Goal: Task Accomplishment & Management: Manage account settings

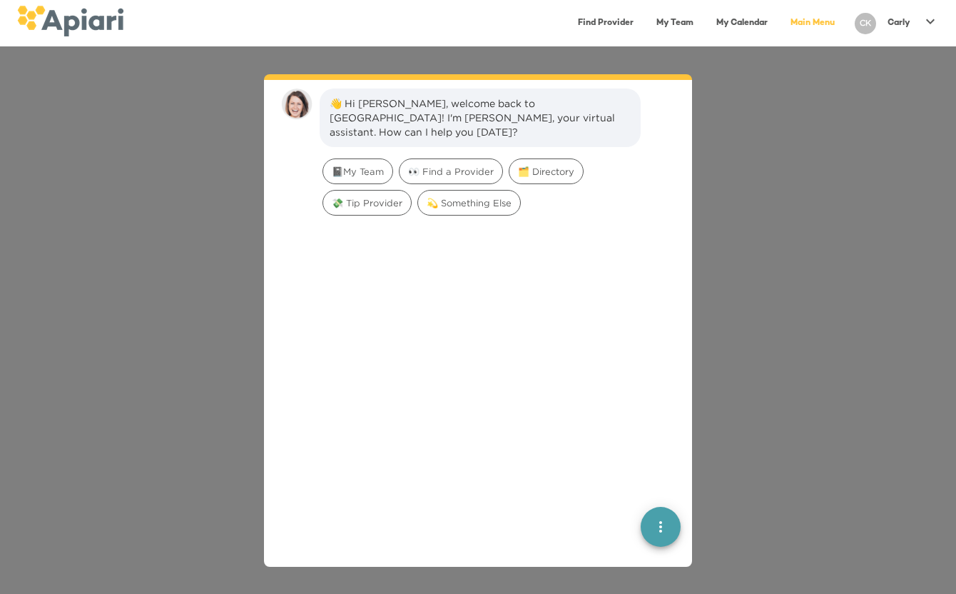
scroll to position [20, 0]
click at [456, 162] on span "👀 Find a Provider" at bounding box center [451, 169] width 103 height 14
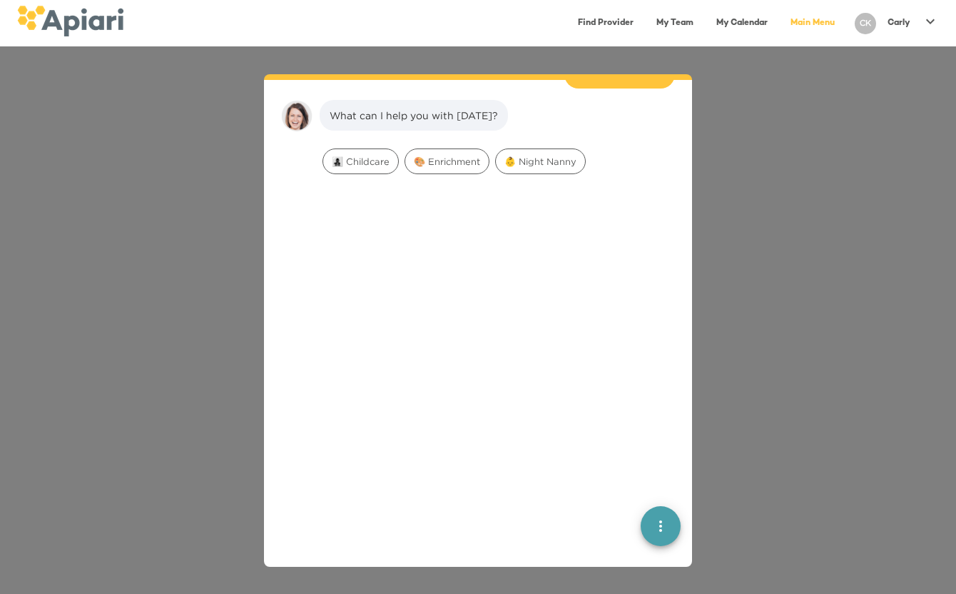
scroll to position [118, 0]
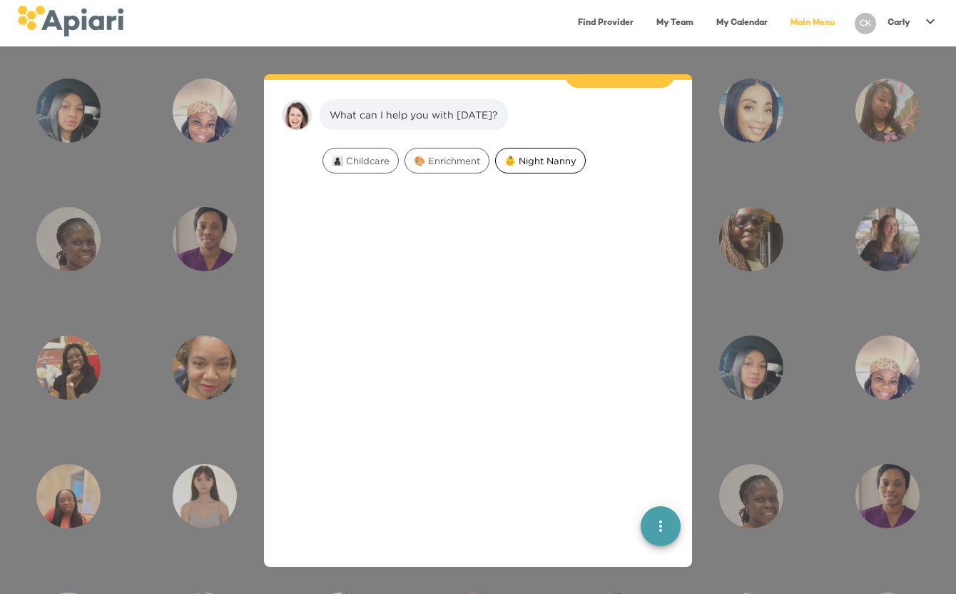
click at [511, 154] on span "👶 Night Nanny" at bounding box center [540, 161] width 89 height 14
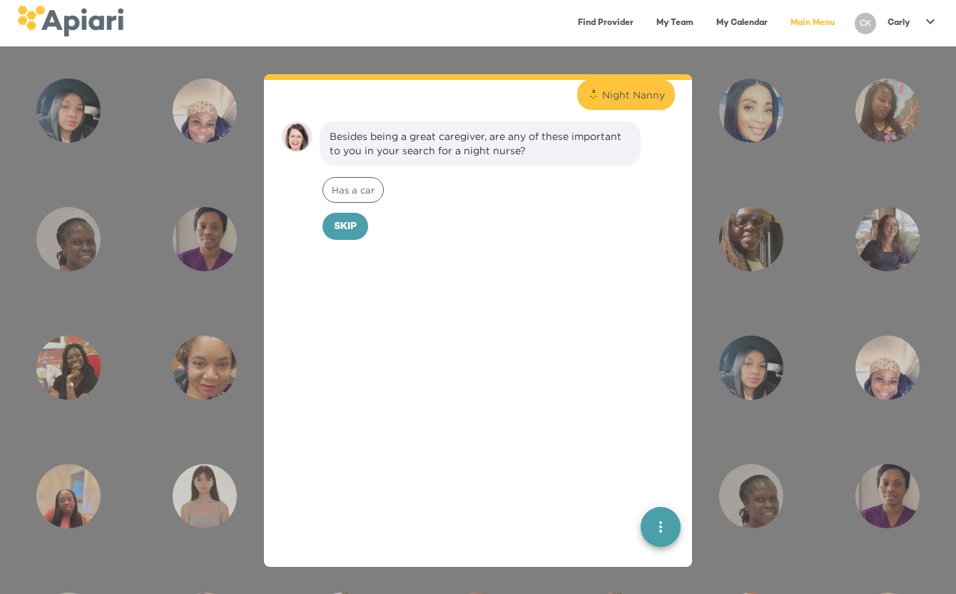
scroll to position [208, 0]
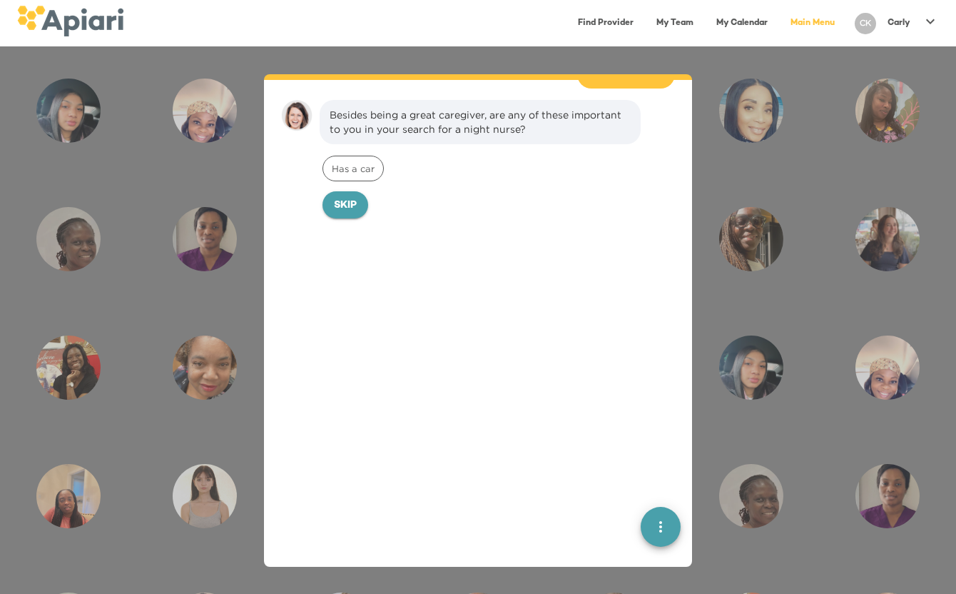
click at [348, 197] on span "Skip" at bounding box center [345, 206] width 23 height 18
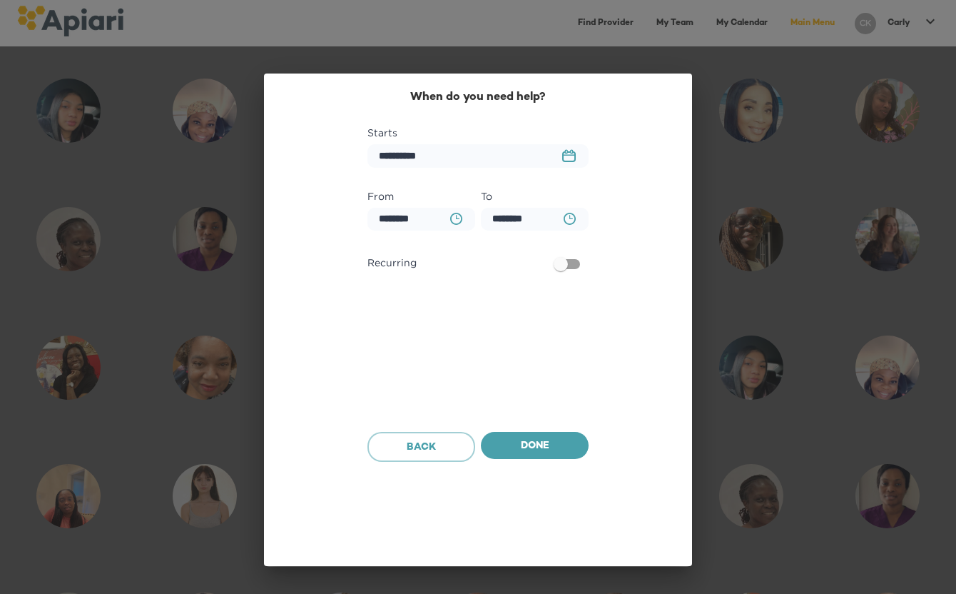
scroll to position [305, 0]
click at [565, 153] on rect "button" at bounding box center [566, 153] width 2 height 4
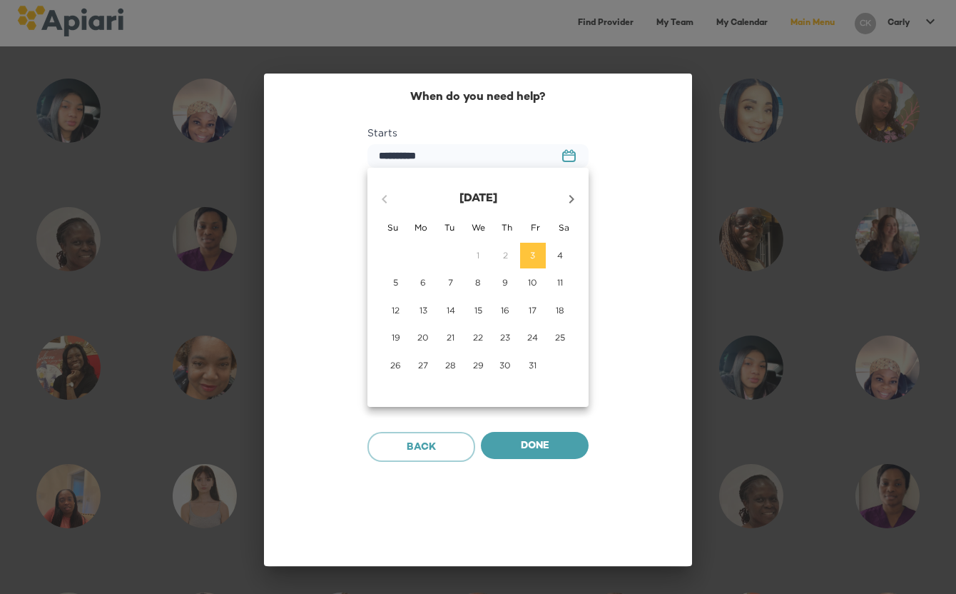
click at [421, 310] on p "13" at bounding box center [424, 310] width 8 height 12
type input "**********"
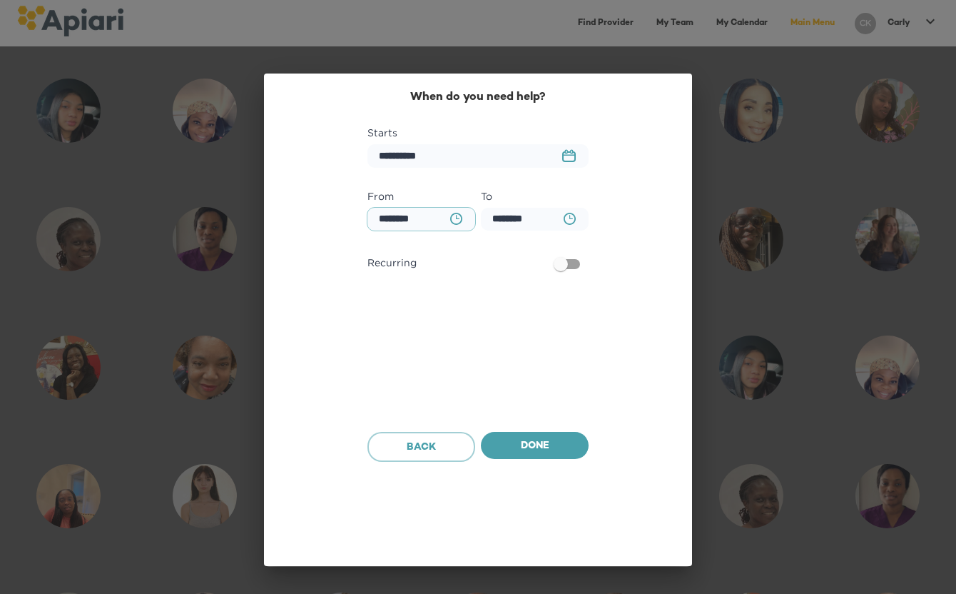
click at [414, 221] on input "********" at bounding box center [422, 220] width 108 height 24
click at [451, 221] on icon "button" at bounding box center [456, 219] width 12 height 12
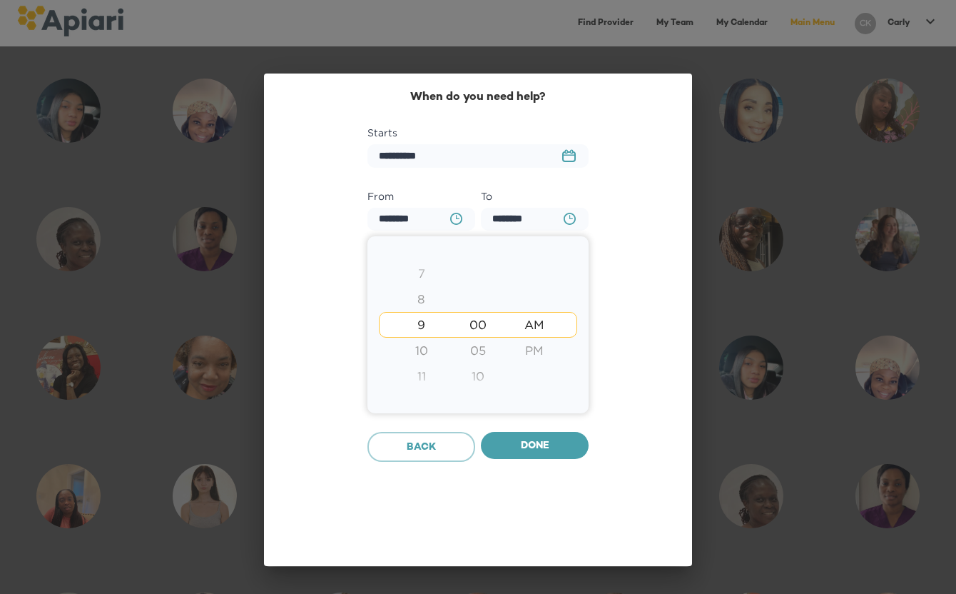
click at [534, 350] on div "PM" at bounding box center [535, 351] width 56 height 26
type input "********"
click at [420, 294] on div "8" at bounding box center [421, 299] width 56 height 26
type input "********"
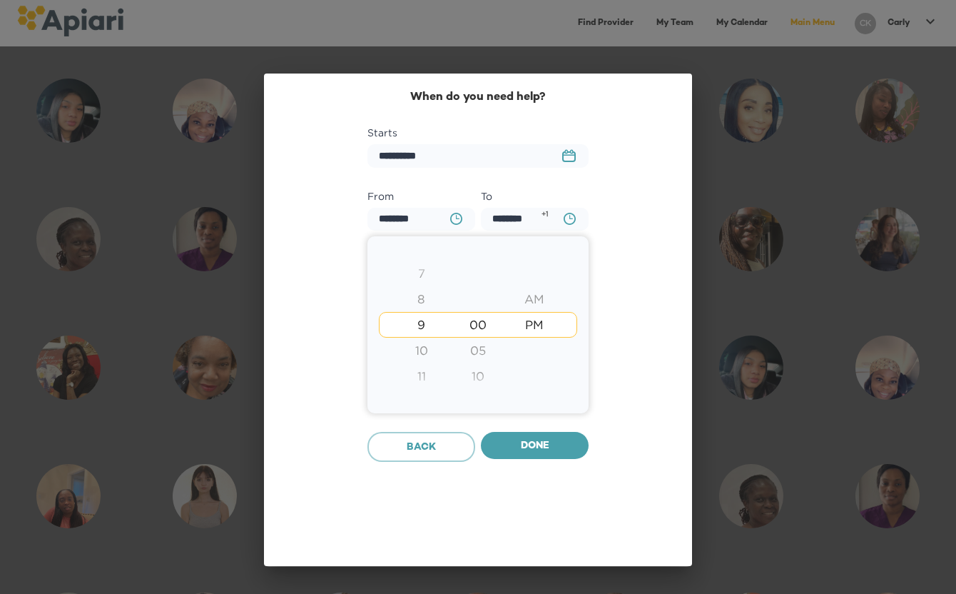
type input "********"
click at [420, 299] on div "7" at bounding box center [421, 299] width 56 height 26
type input "********"
click at [539, 439] on div at bounding box center [478, 297] width 956 height 594
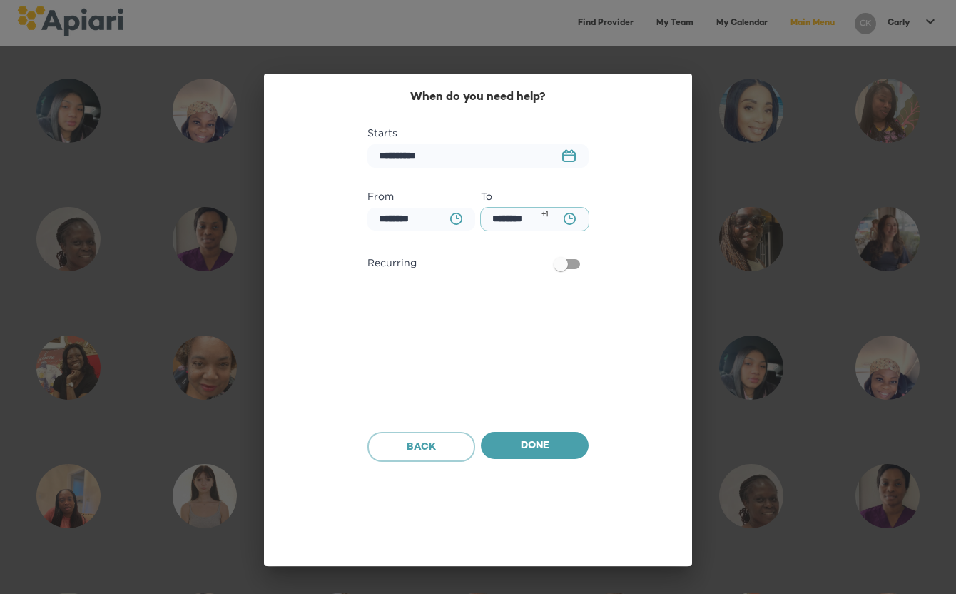
click at [507, 217] on input "********" at bounding box center [535, 220] width 108 height 24
click at [497, 218] on input "********" at bounding box center [535, 220] width 108 height 24
click at [565, 218] on icon "button" at bounding box center [570, 219] width 12 height 12
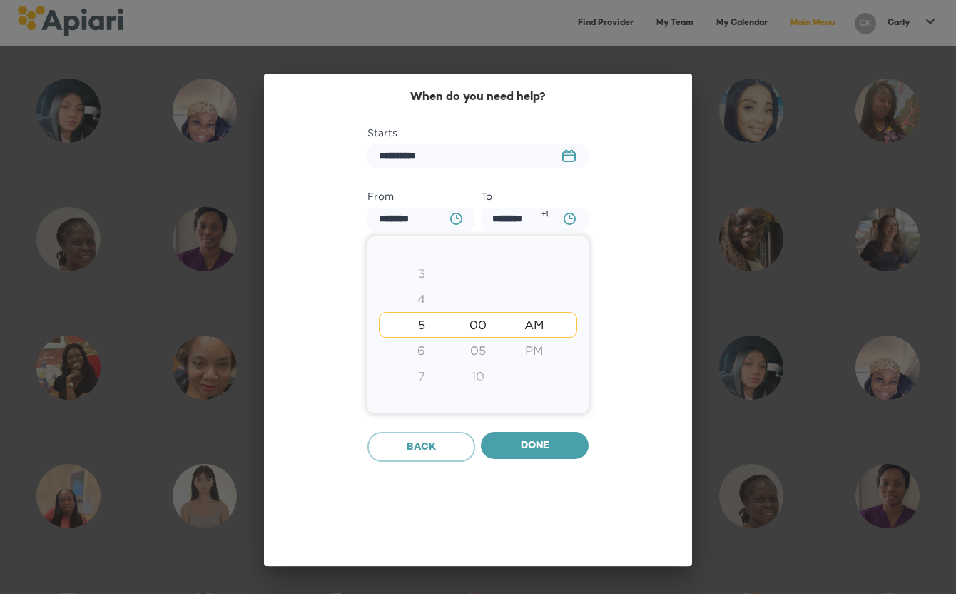
click at [415, 377] on div "7" at bounding box center [421, 376] width 56 height 26
type input "********"
click at [524, 440] on div at bounding box center [478, 297] width 956 height 594
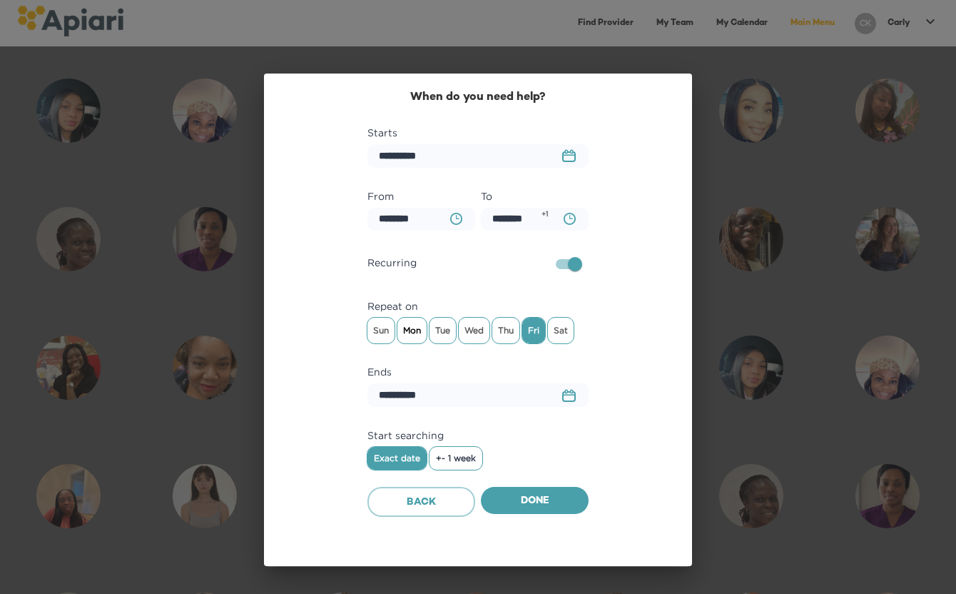
click at [415, 327] on span "Mon" at bounding box center [412, 330] width 29 height 21
click at [512, 330] on span "Thu" at bounding box center [505, 330] width 27 height 21
click at [536, 330] on span "Fri" at bounding box center [533, 330] width 23 height 21
click at [455, 455] on span "+- 1 week" at bounding box center [456, 458] width 40 height 10
click at [529, 499] on span "Done" at bounding box center [534, 501] width 85 height 18
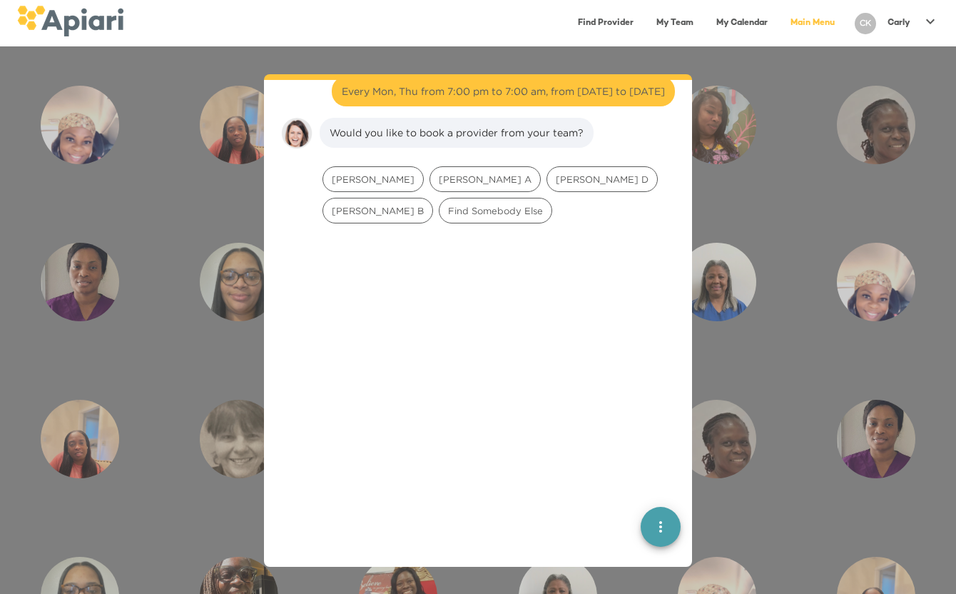
scroll to position [410, 0]
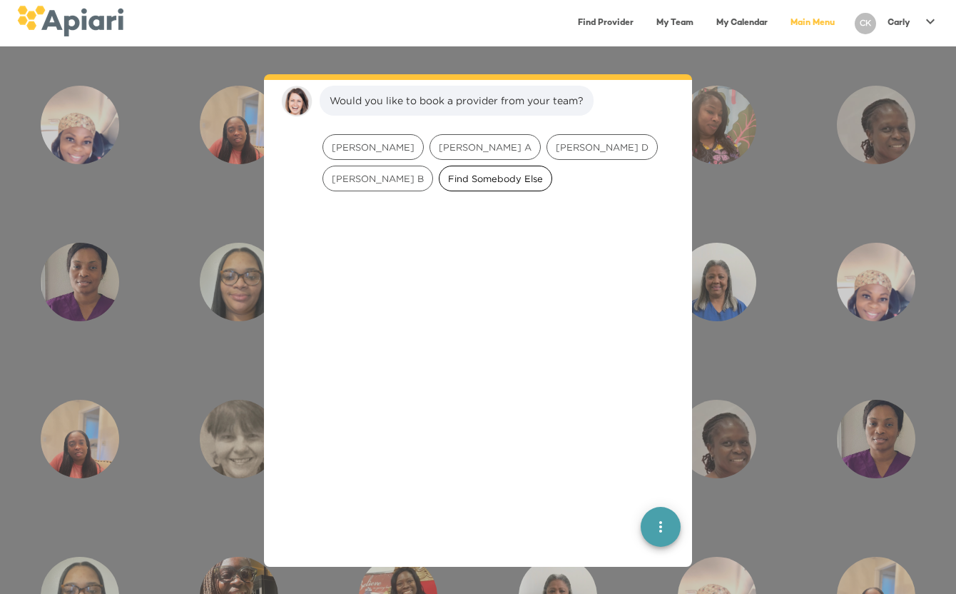
click at [440, 173] on span "Find Somebody Else" at bounding box center [496, 179] width 112 height 14
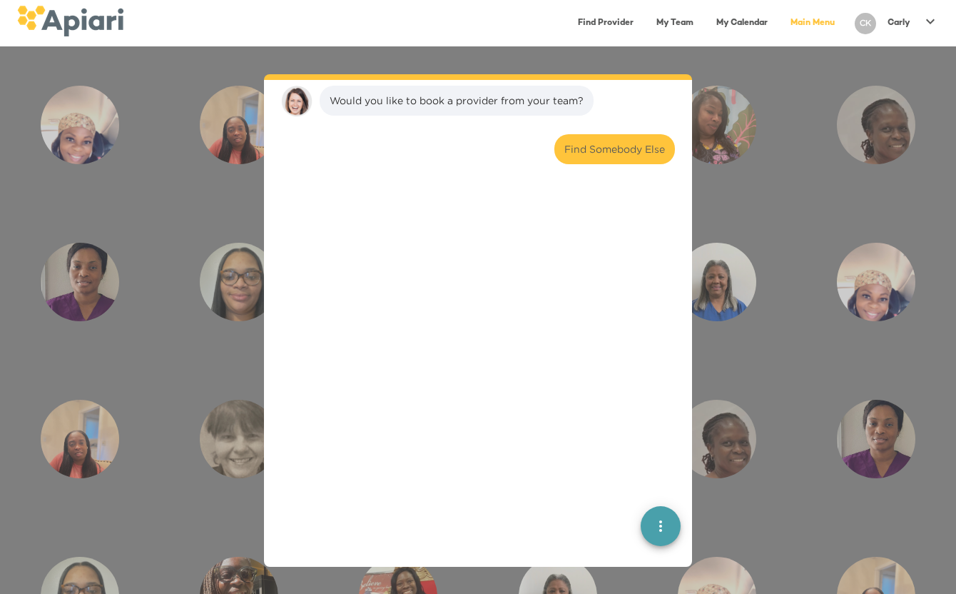
click at [395, 325] on div at bounding box center [477, 407] width 405 height 452
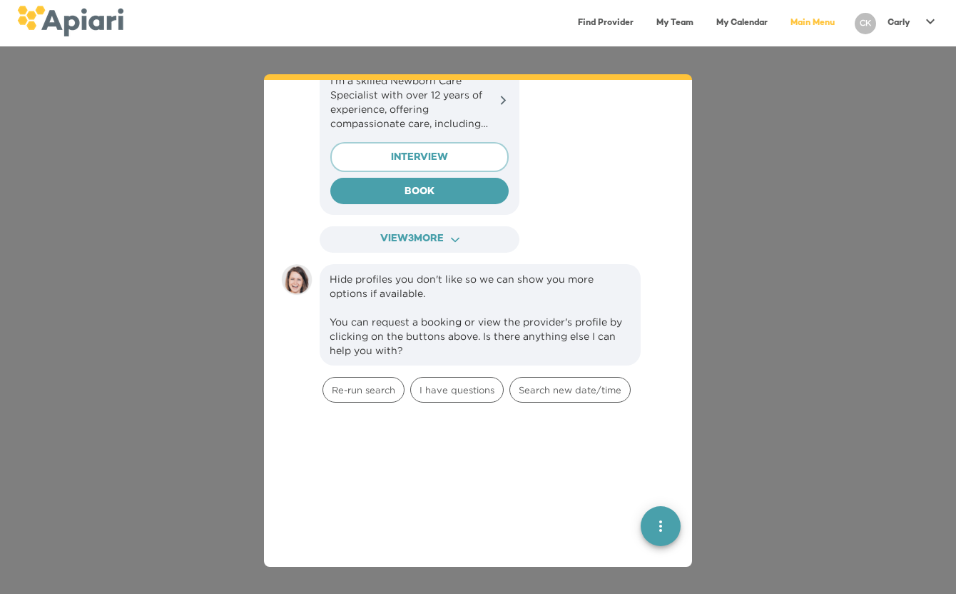
scroll to position [1140, 0]
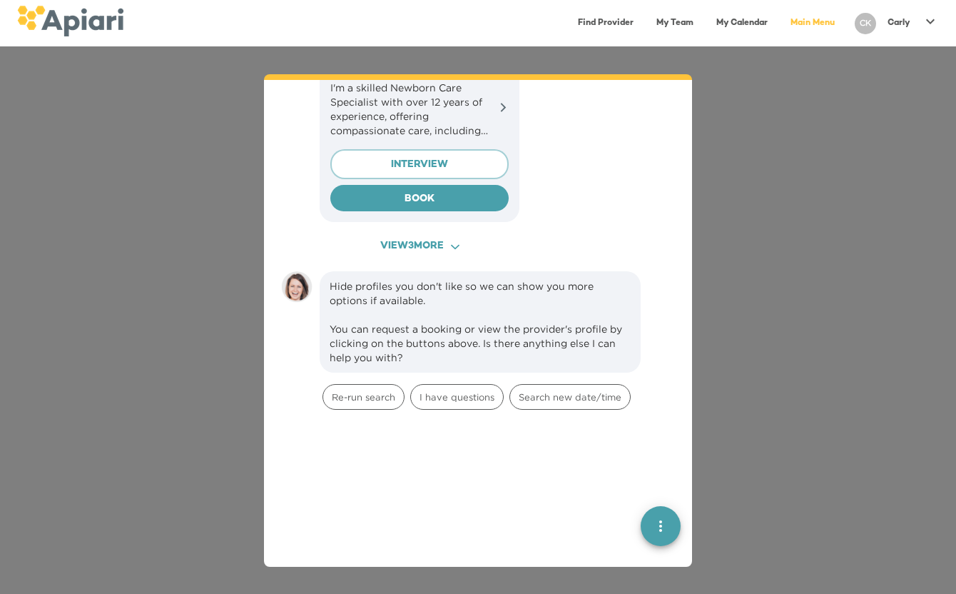
click at [435, 238] on span "View 3 more ACAF9A9D-F959-4453-8A96-698DF63F3F06 Created with sketchtool." at bounding box center [420, 247] width 174 height 18
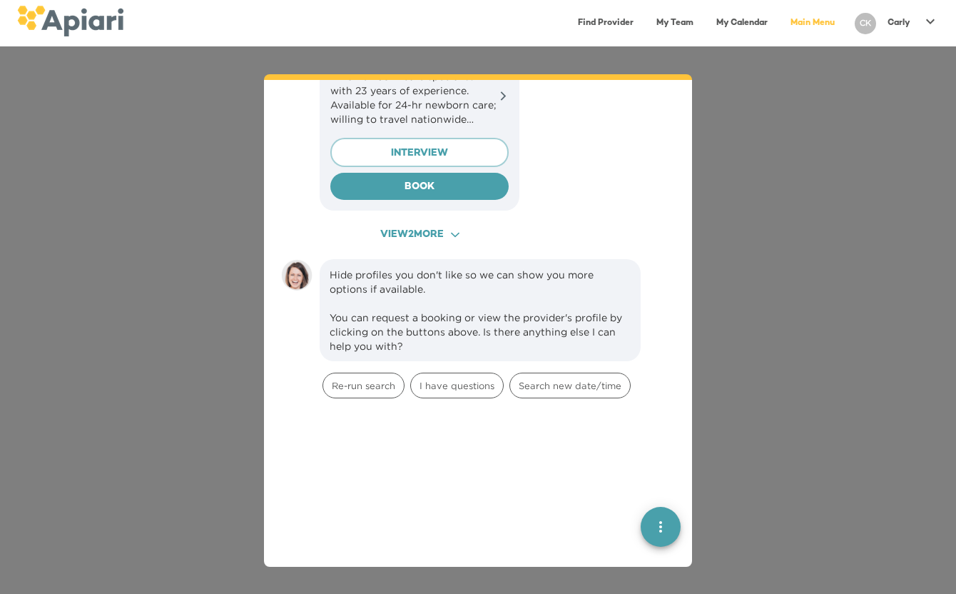
scroll to position [1842, 0]
click at [439, 225] on span "View 2 more ACAF9A9D-F959-4453-8A96-698DF63F3F06 Created with sketchtool." at bounding box center [420, 234] width 174 height 18
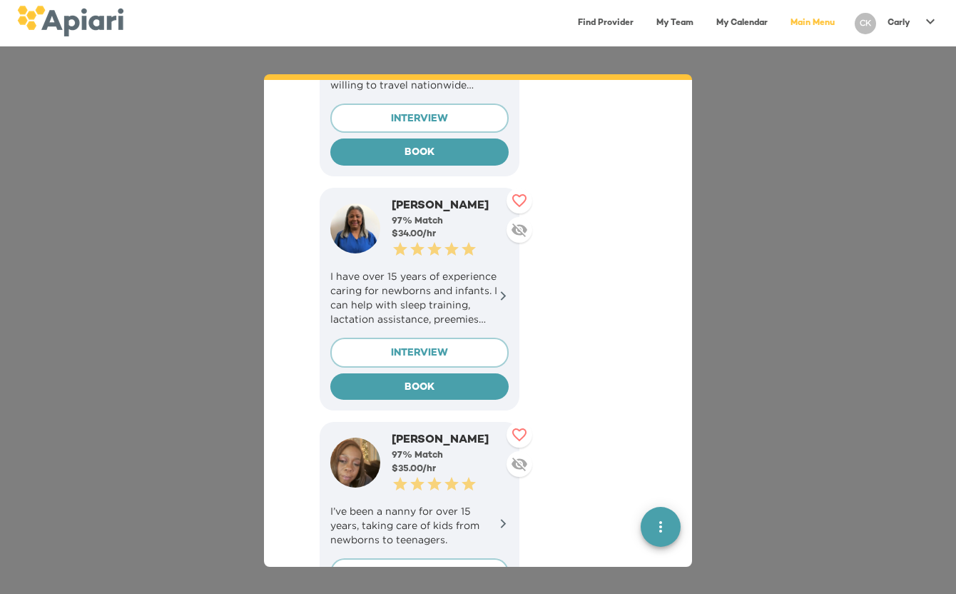
scroll to position [1878, 0]
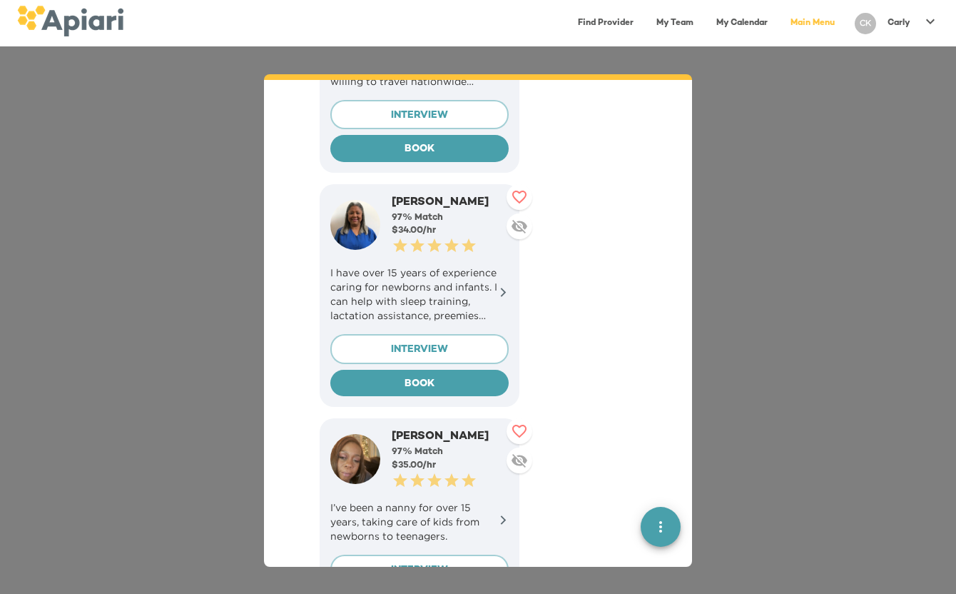
click at [729, 26] on link "My Calendar" at bounding box center [742, 23] width 69 height 29
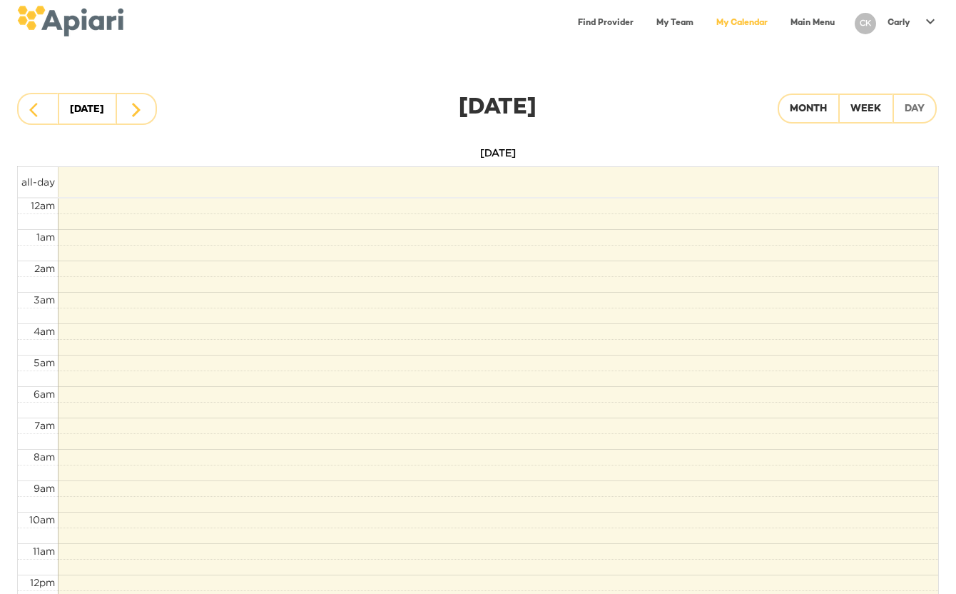
click at [665, 19] on link "My Team" at bounding box center [675, 23] width 54 height 29
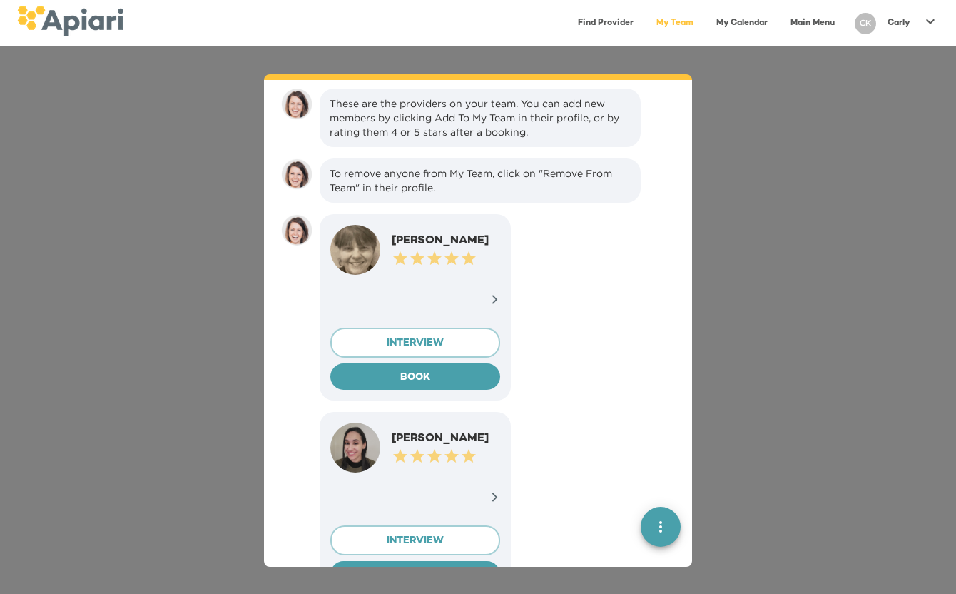
scroll to position [20, 0]
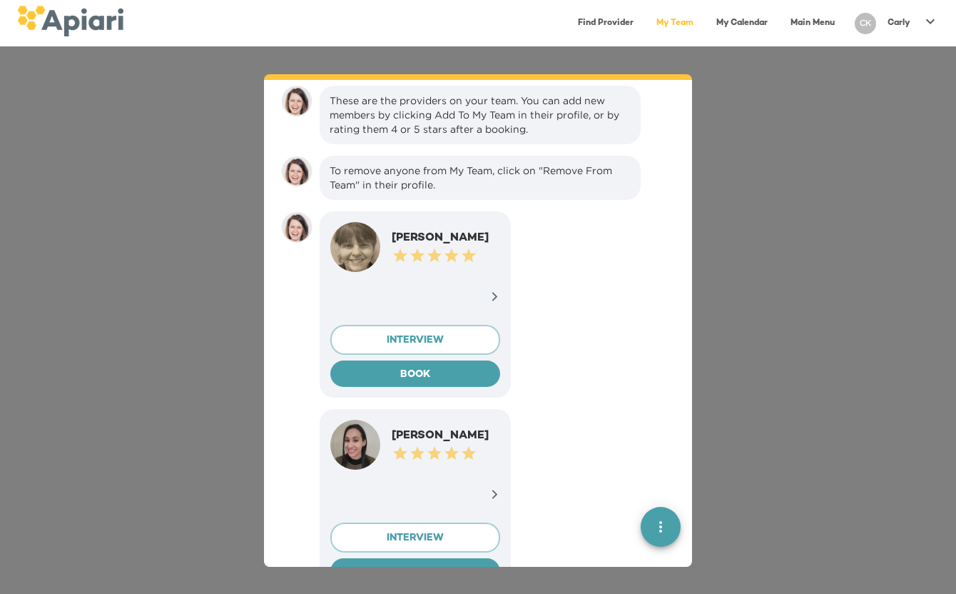
click at [462, 298] on p at bounding box center [415, 298] width 170 height 30
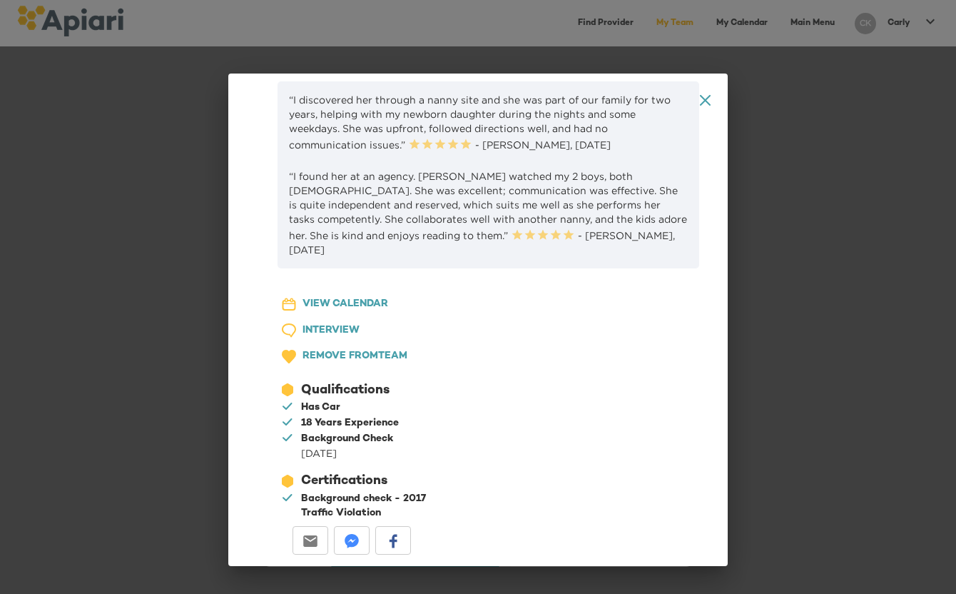
scroll to position [0, 0]
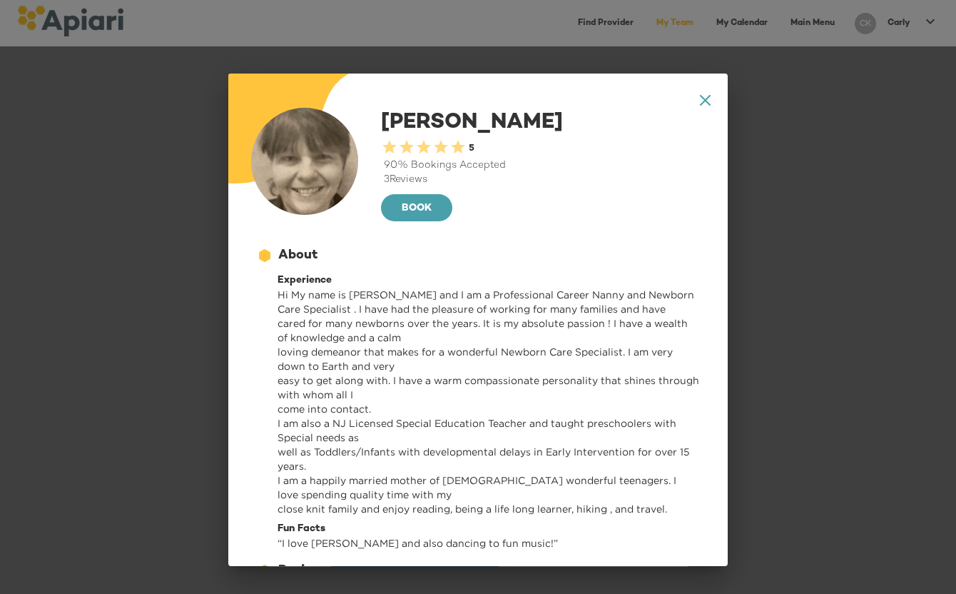
click at [702, 93] on div "A1D20667-DBDC-461F-895E-AC602C3246CF Created with sketchtool. A4A3651C-AC5F-40B…" at bounding box center [478, 320] width 500 height 492
click at [704, 99] on icon at bounding box center [705, 100] width 11 height 11
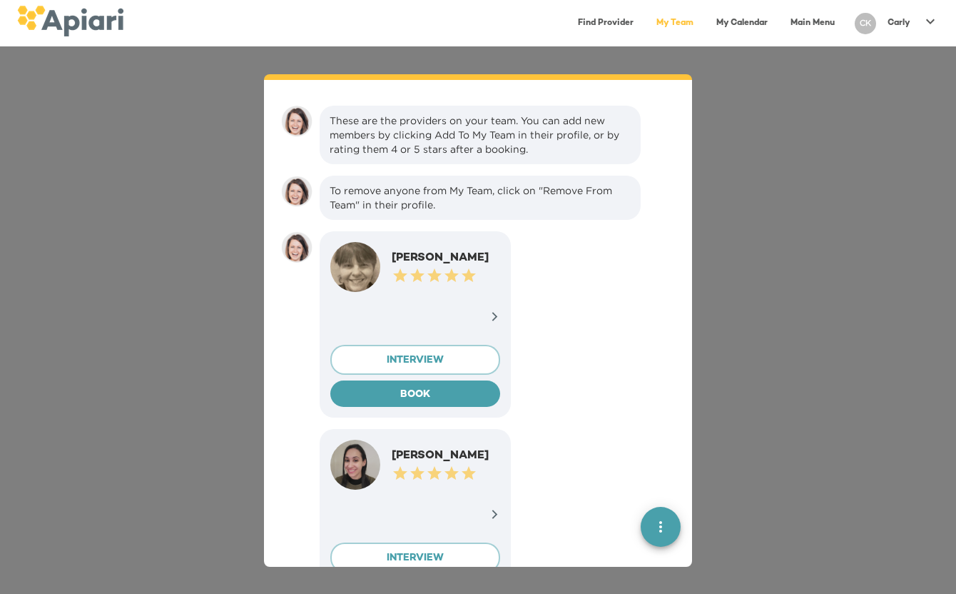
click at [619, 16] on link "Find Provider" at bounding box center [605, 23] width 73 height 29
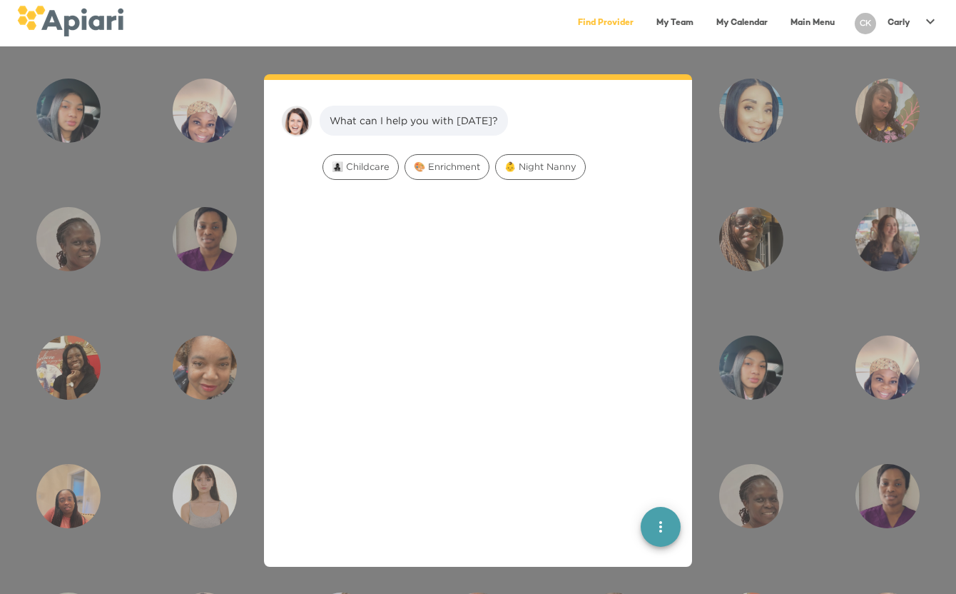
scroll to position [20, 0]
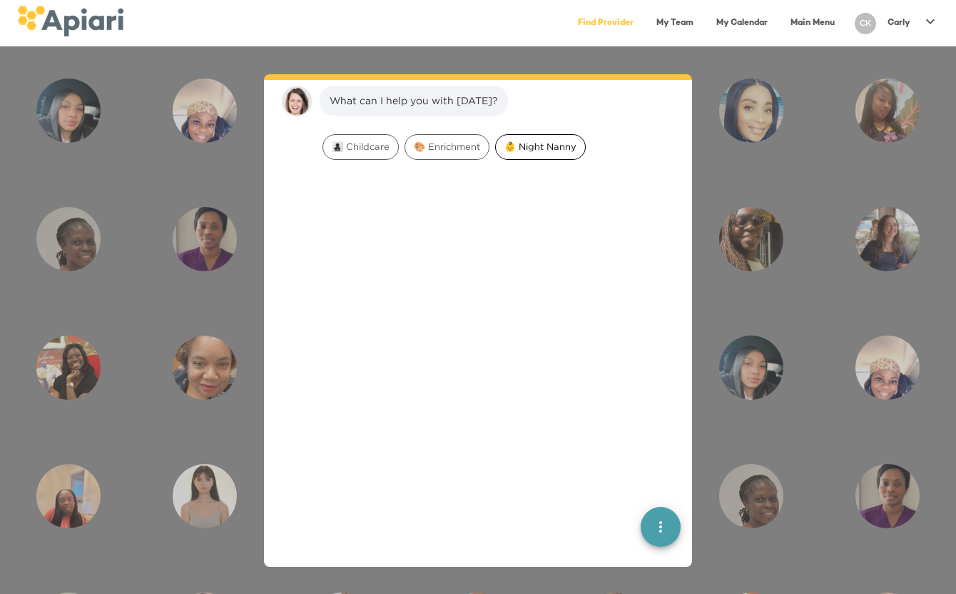
click at [521, 150] on span "👶 Night Nanny" at bounding box center [540, 147] width 89 height 14
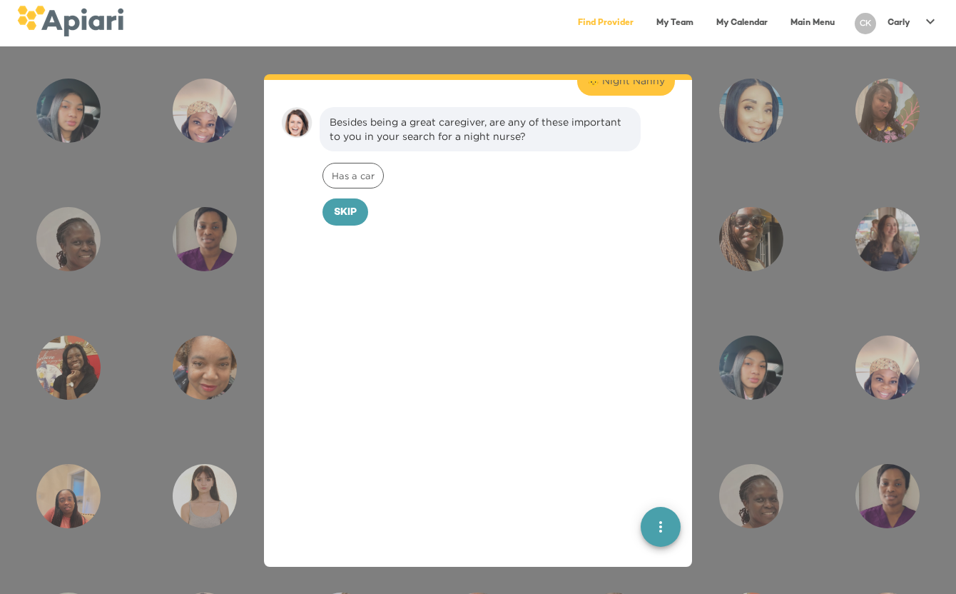
scroll to position [110, 0]
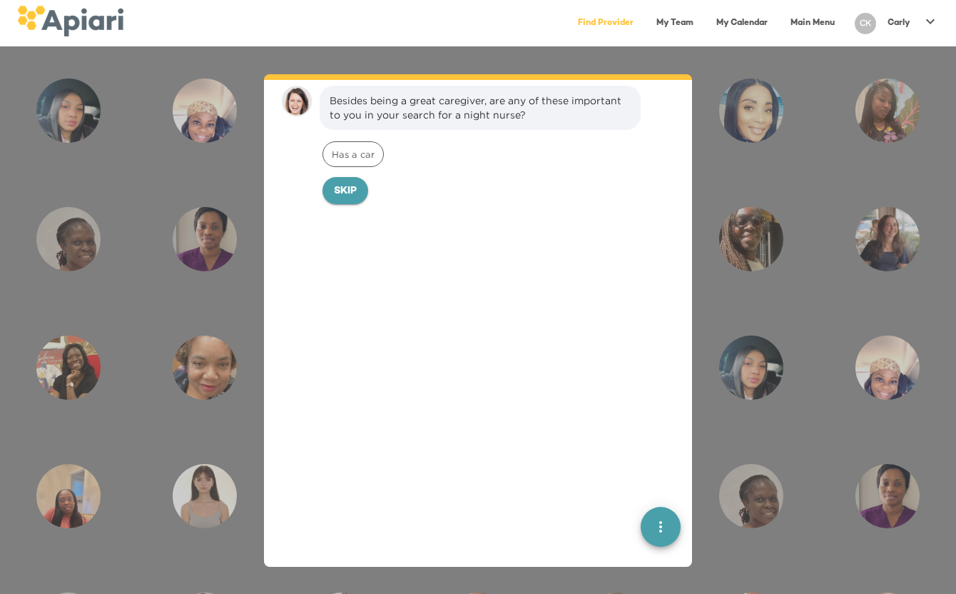
click at [353, 186] on span "Skip" at bounding box center [345, 192] width 23 height 18
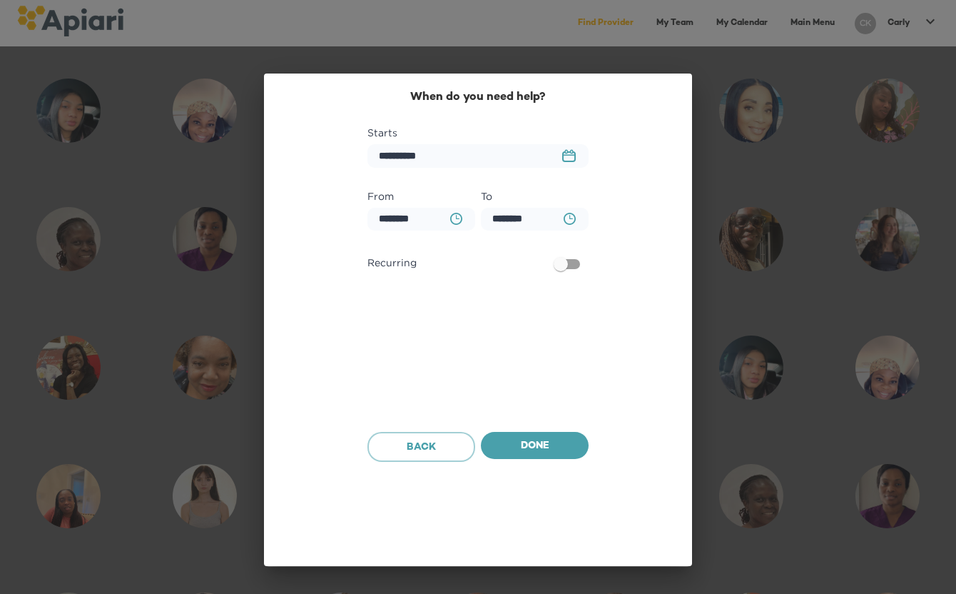
scroll to position [208, 0]
click at [460, 213] on icon "BA0D2328-0349-4FFE-B945-982DA367CA30 Created with sketchtool." at bounding box center [456, 219] width 12 height 12
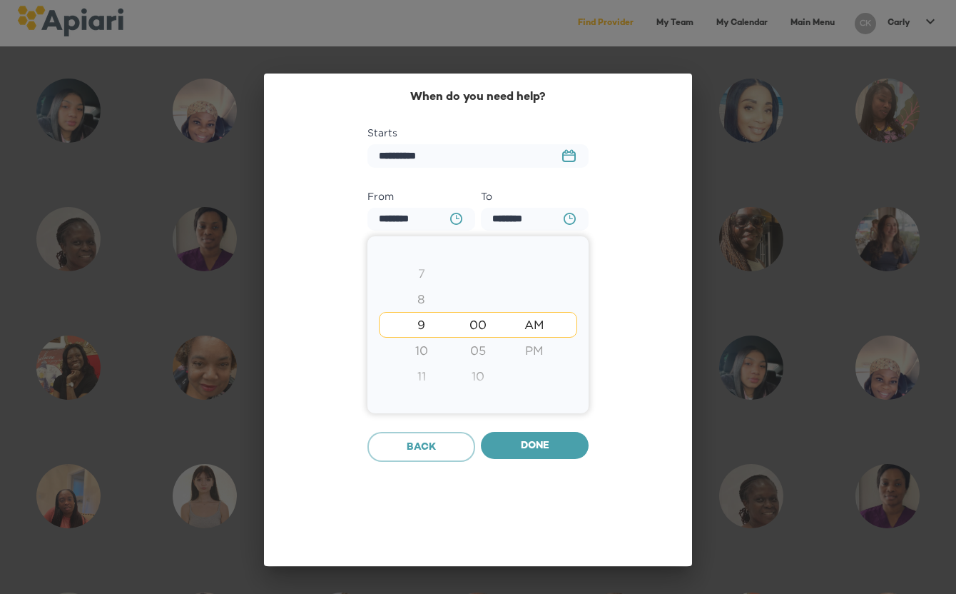
click at [542, 349] on div "PM" at bounding box center [535, 351] width 56 height 26
type input "********"
click at [518, 216] on div at bounding box center [478, 297] width 956 height 594
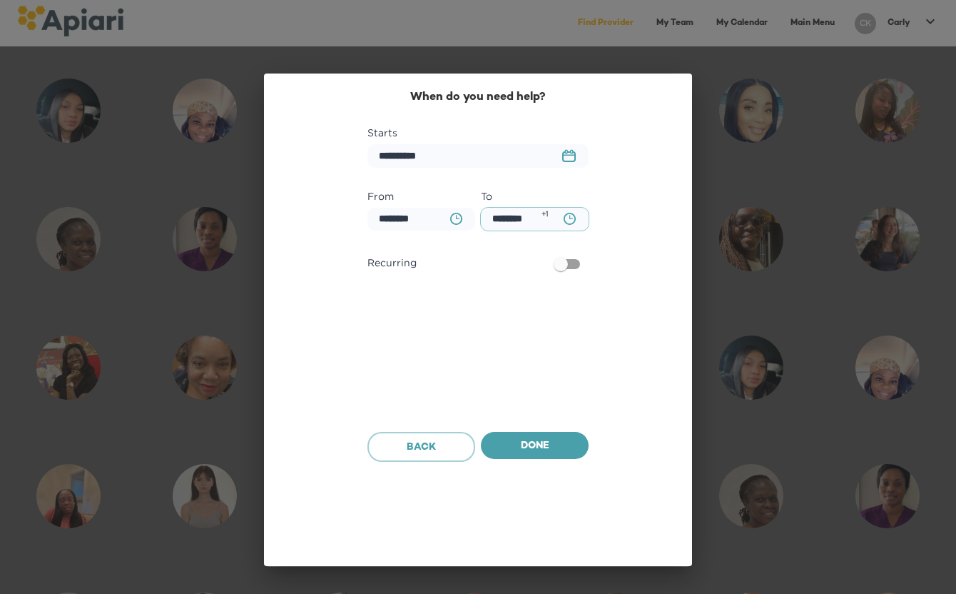
click at [510, 220] on input "********" at bounding box center [535, 220] width 108 height 24
click at [410, 220] on input "********" at bounding box center [422, 220] width 108 height 24
click at [386, 223] on input "********" at bounding box center [422, 220] width 108 height 24
click at [461, 219] on icon "button" at bounding box center [456, 219] width 12 height 12
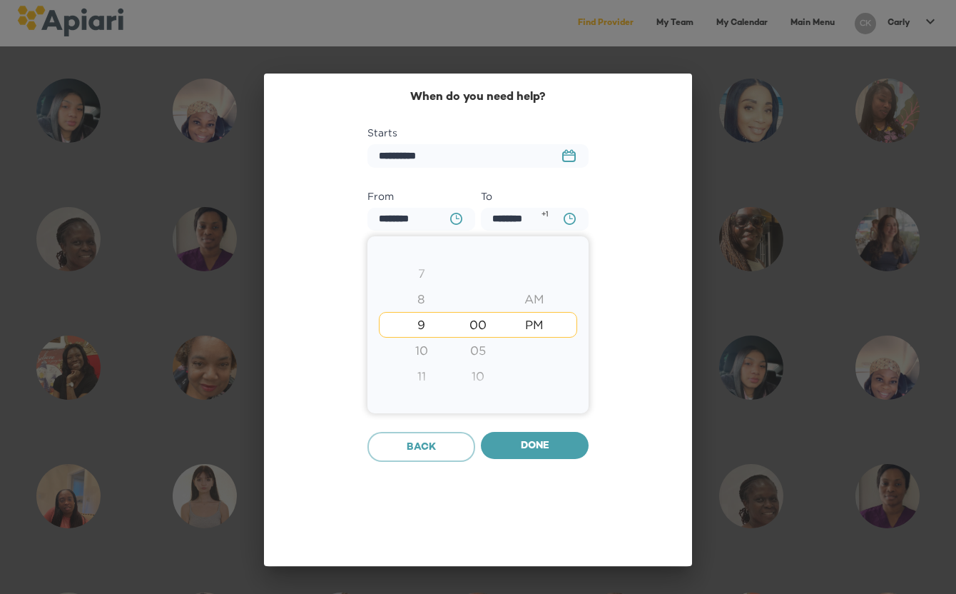
click at [421, 275] on div "7" at bounding box center [421, 273] width 56 height 26
type input "********"
click at [530, 443] on div at bounding box center [478, 297] width 956 height 594
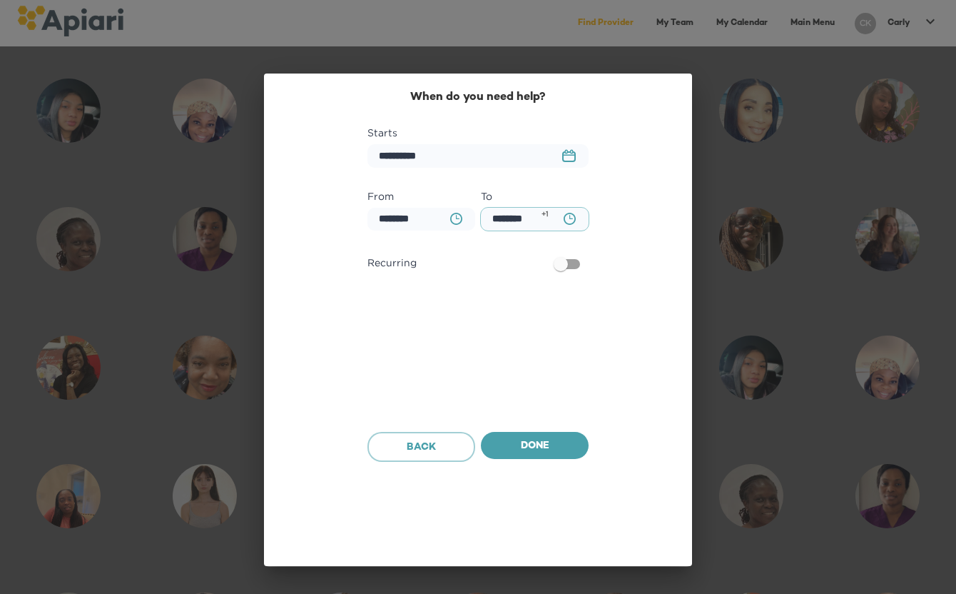
click at [523, 221] on input "********" at bounding box center [535, 220] width 108 height 24
click at [566, 221] on icon "BA0D2328-0349-4FFE-B945-982DA367CA30 Created with sketchtool." at bounding box center [570, 219] width 12 height 12
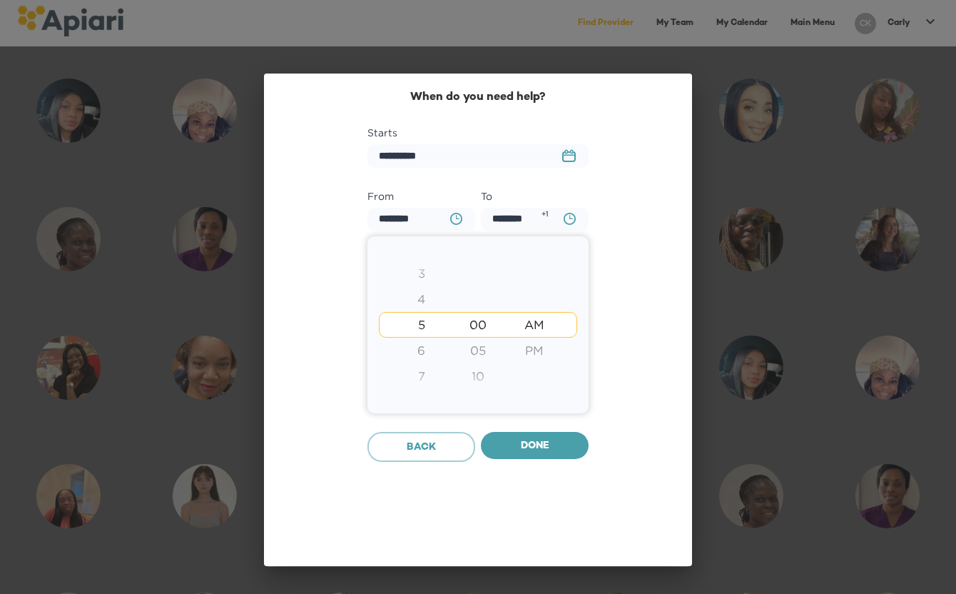
click at [425, 371] on div "7" at bounding box center [421, 376] width 56 height 26
type input "********"
click at [535, 435] on div at bounding box center [478, 297] width 956 height 594
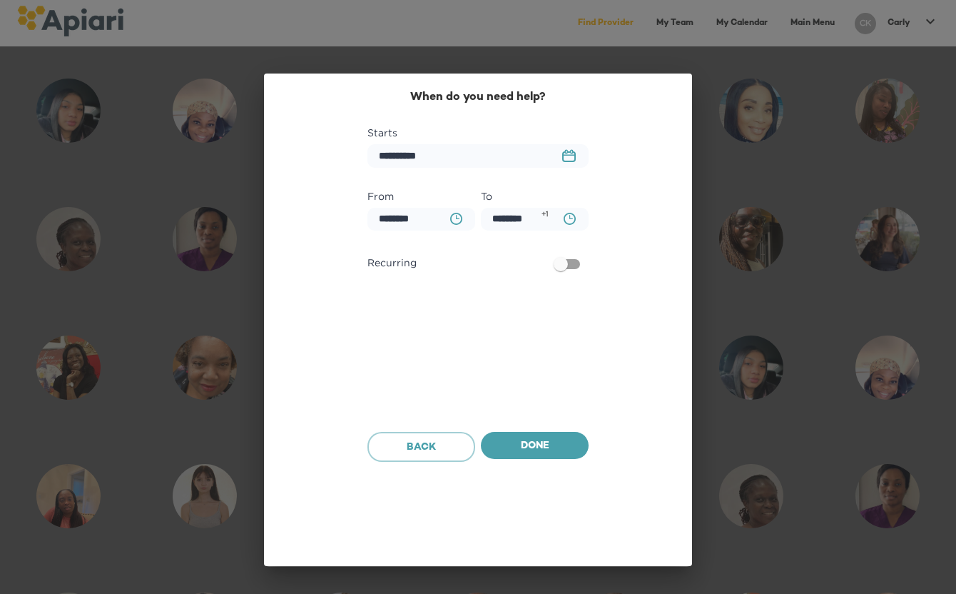
click at [565, 153] on icon "23979DC4-A7E4-489C-88E7-37869341D308 Created with sketchtool." at bounding box center [569, 155] width 14 height 13
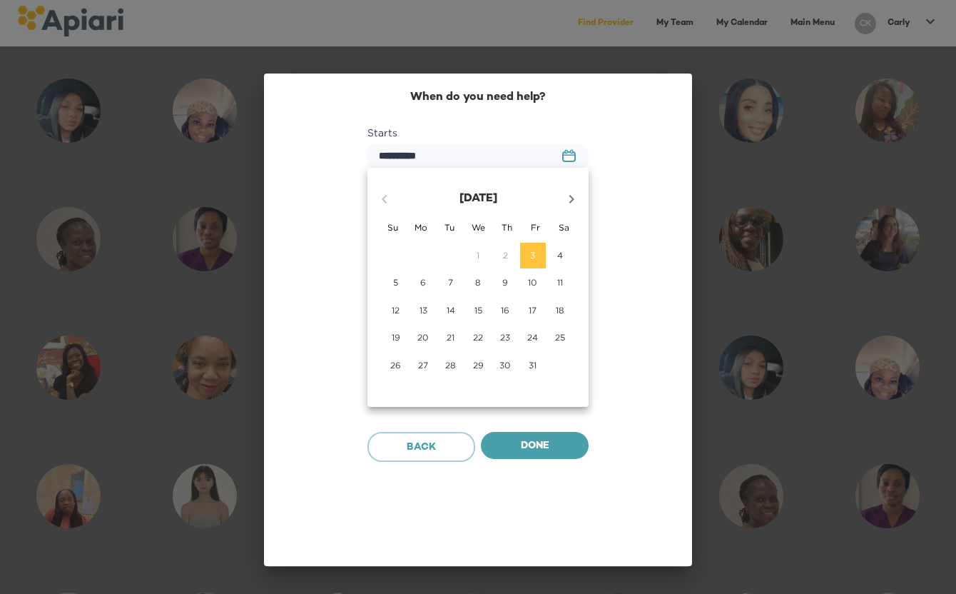
click at [419, 288] on span "6" at bounding box center [423, 282] width 26 height 12
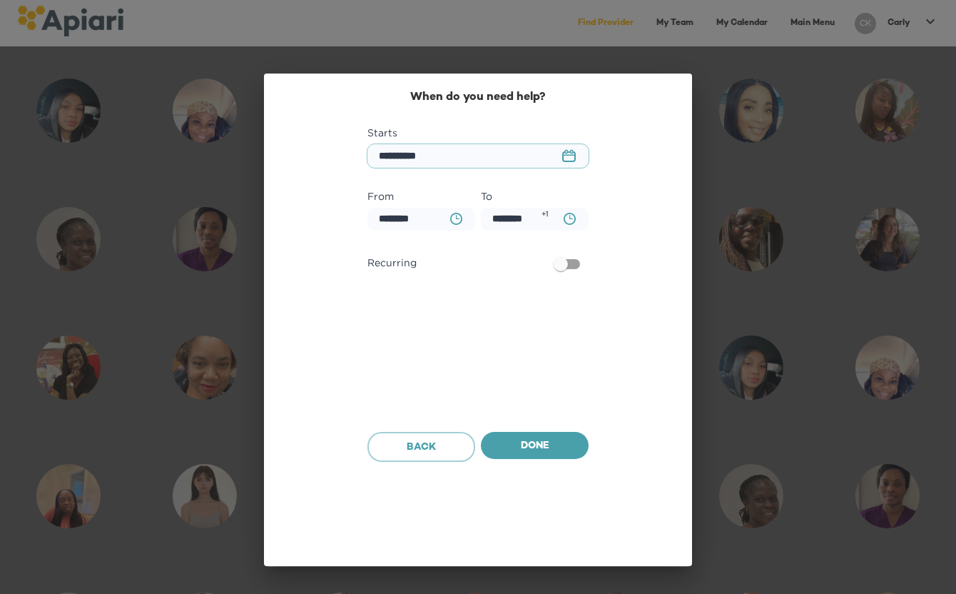
click at [440, 161] on input "**********" at bounding box center [478, 156] width 221 height 24
click at [569, 156] on icon "23979DC4-A7E4-489C-88E7-37869341D308 Created with sketchtool." at bounding box center [569, 155] width 14 height 13
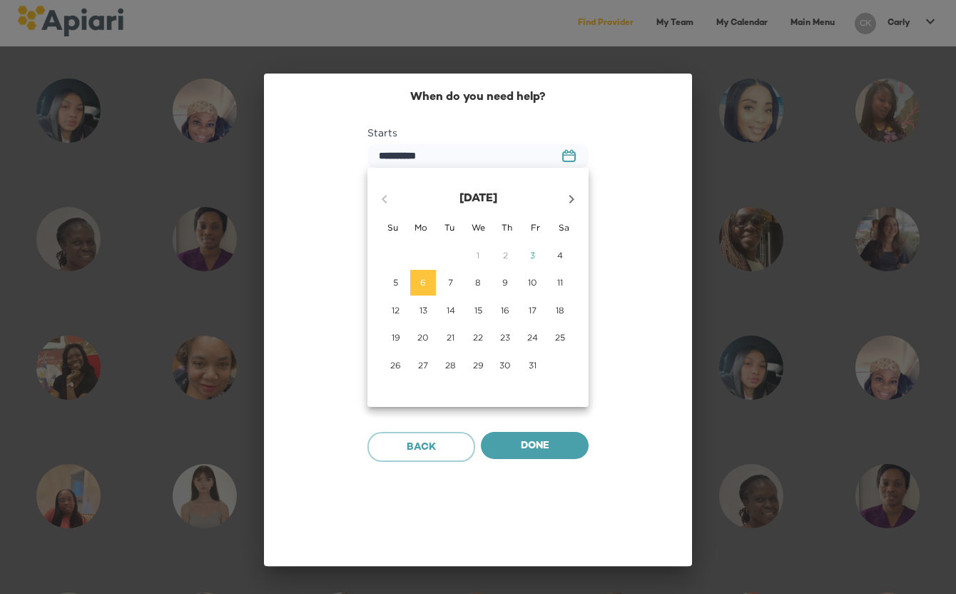
click at [420, 311] on p "13" at bounding box center [424, 310] width 8 height 12
type input "**********"
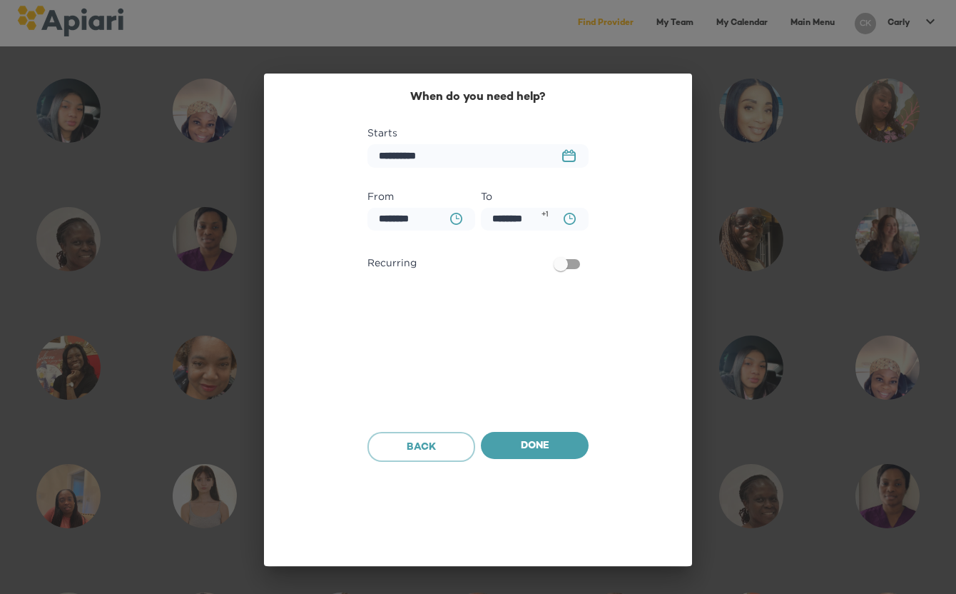
click at [571, 151] on rect "button" at bounding box center [572, 153] width 2 height 4
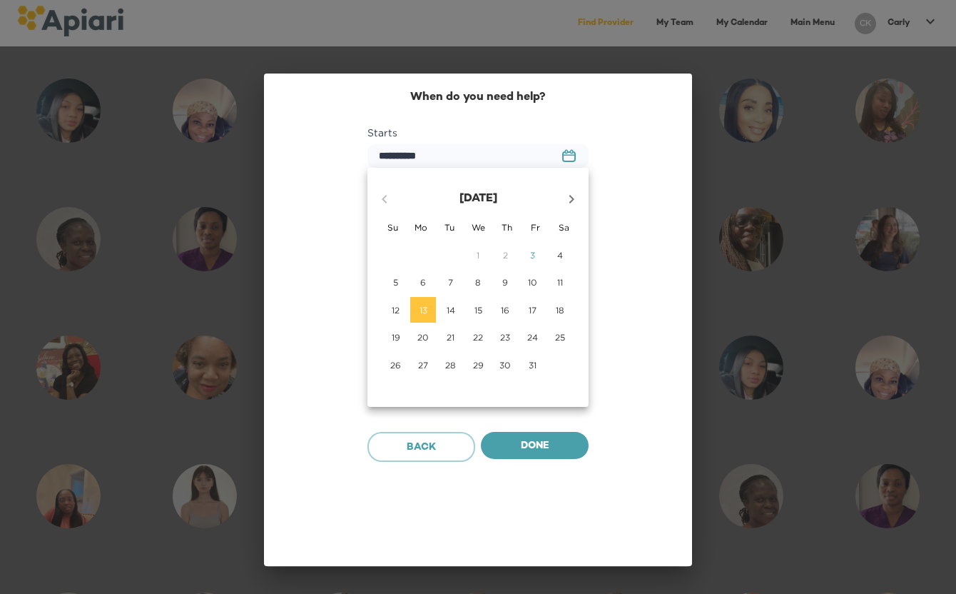
click at [645, 279] on div at bounding box center [478, 297] width 956 height 594
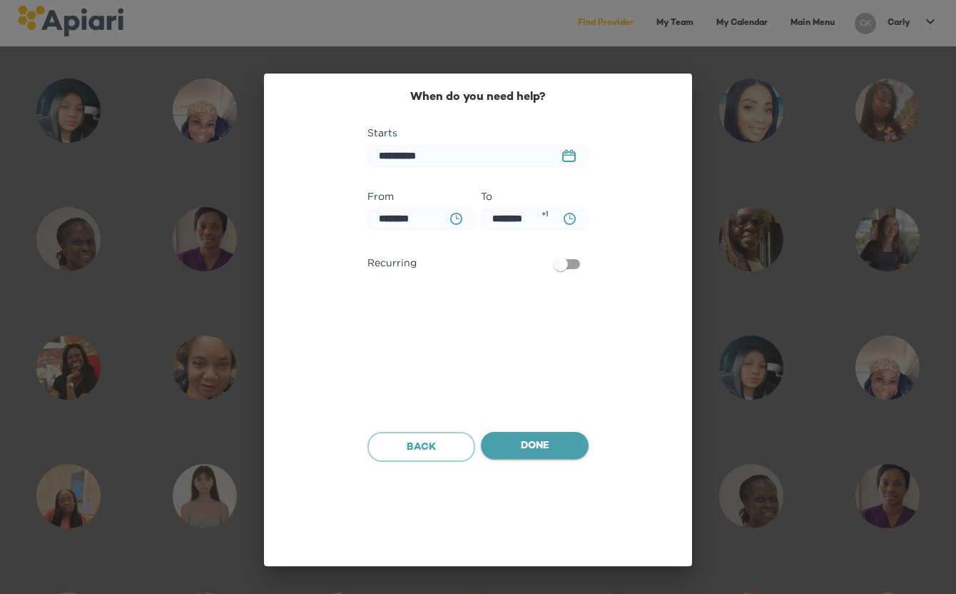
click at [515, 446] on span "Done" at bounding box center [534, 446] width 85 height 18
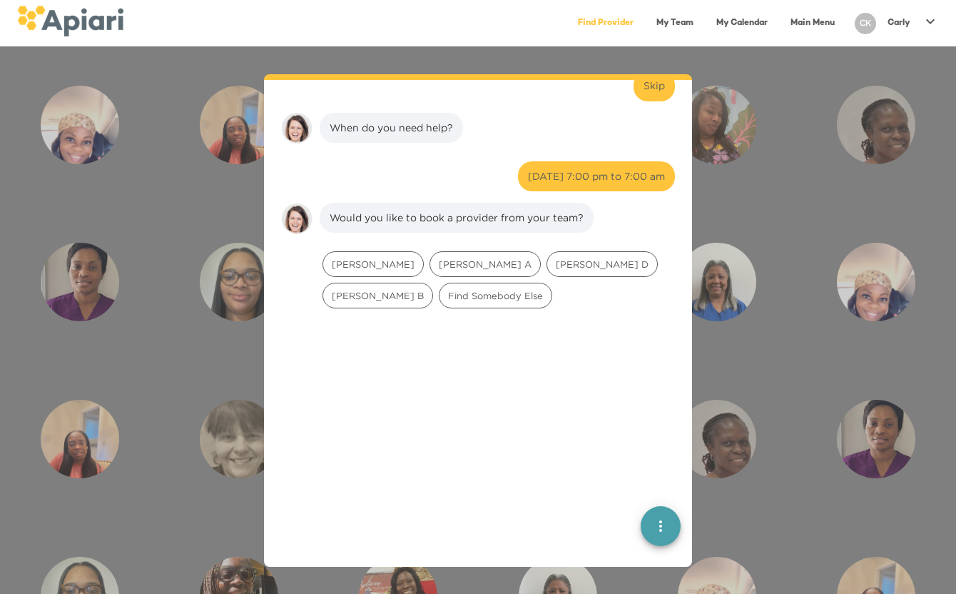
scroll to position [148, 0]
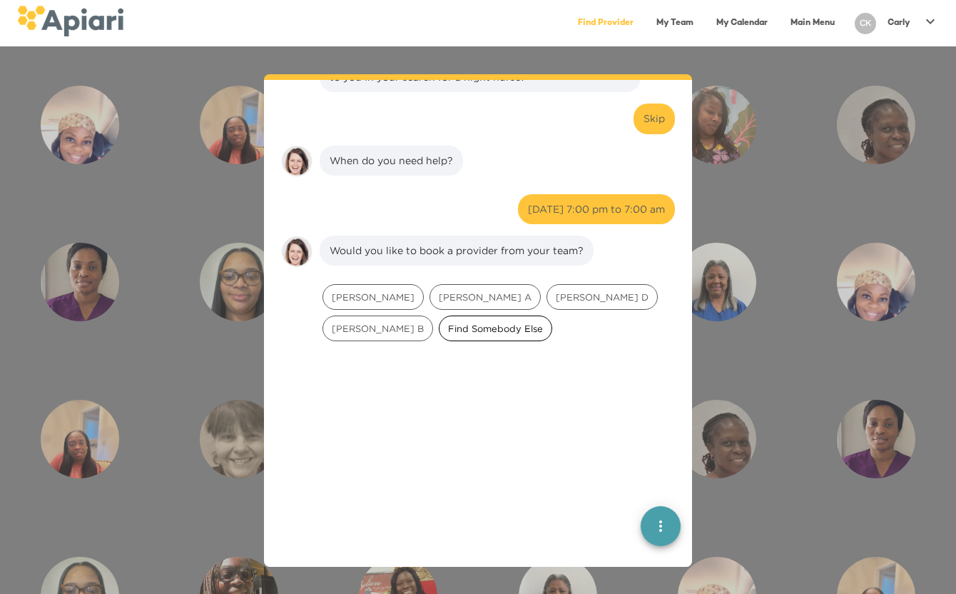
click at [440, 331] on span "Find Somebody Else" at bounding box center [496, 329] width 112 height 14
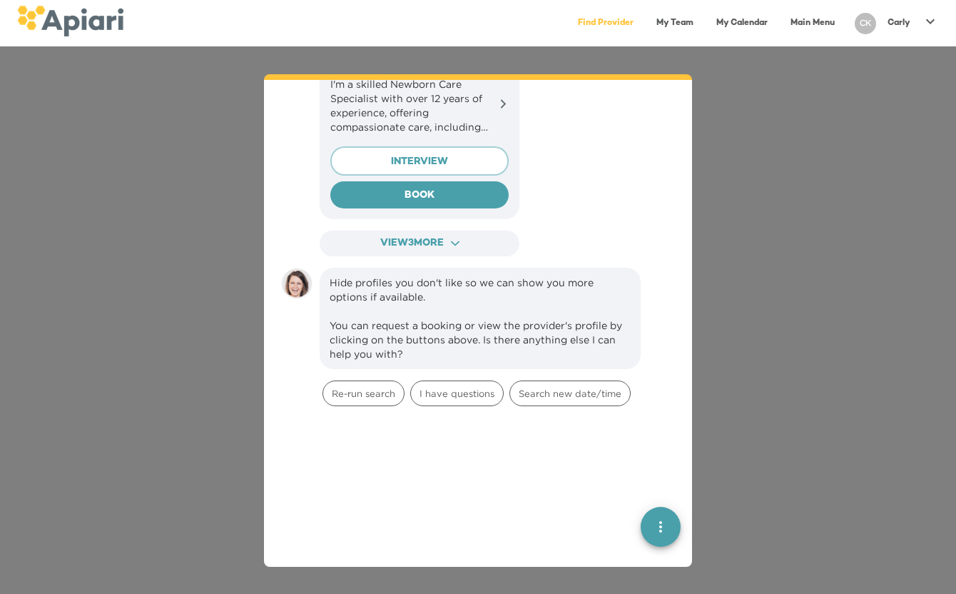
scroll to position [968, 0]
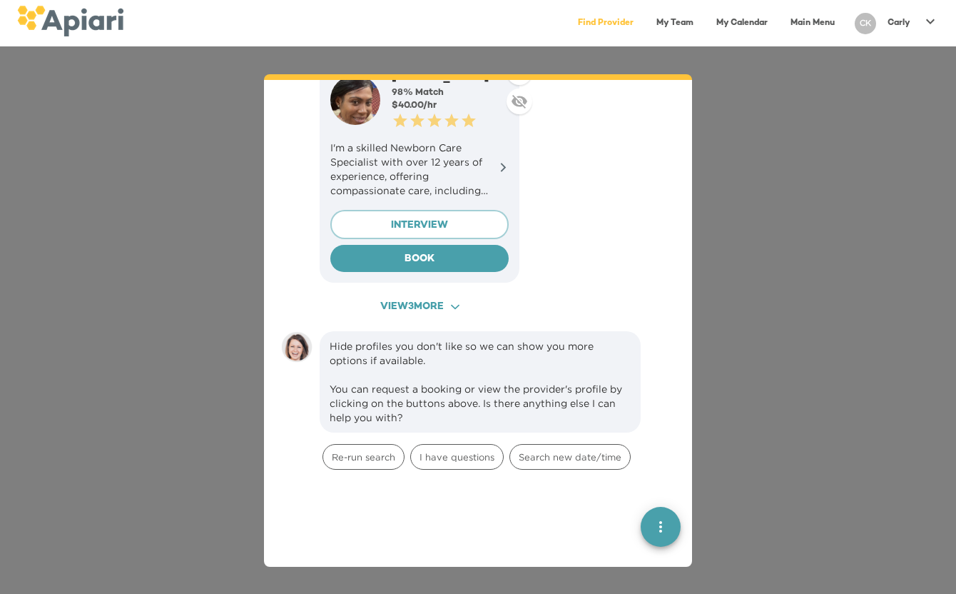
click at [397, 298] on span "View 3 more ACAF9A9D-F959-4453-8A96-698DF63F3F06 Created with sketchtool." at bounding box center [420, 307] width 174 height 18
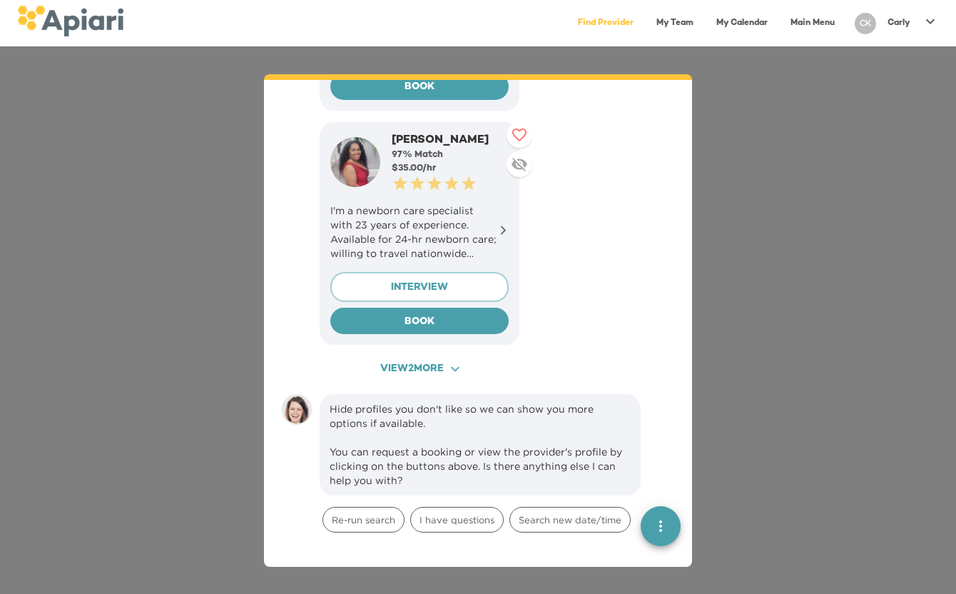
scroll to position [1612, 0]
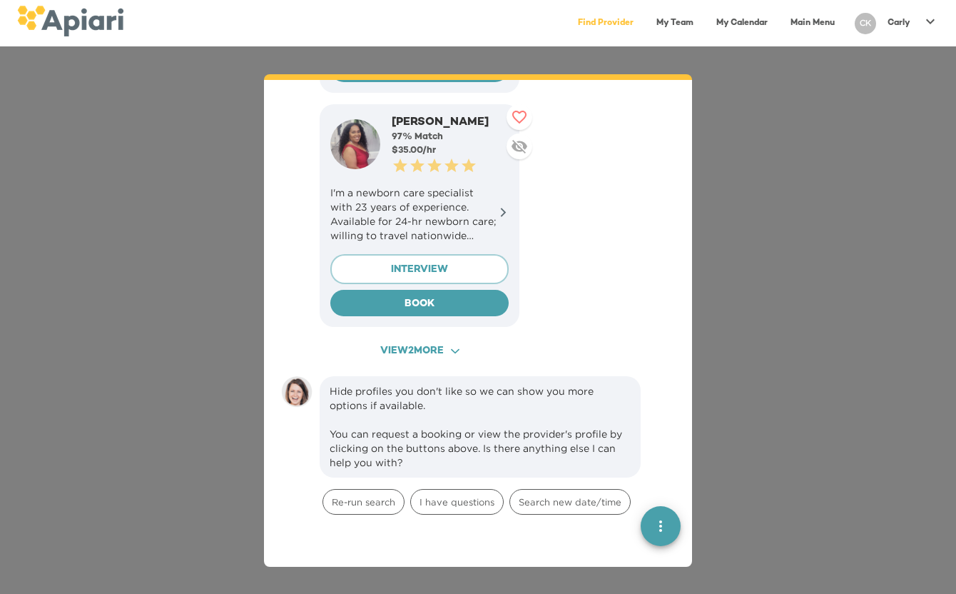
click at [391, 343] on span "View 2 more ACAF9A9D-F959-4453-8A96-698DF63F3F06 Created with sketchtool." at bounding box center [420, 352] width 174 height 18
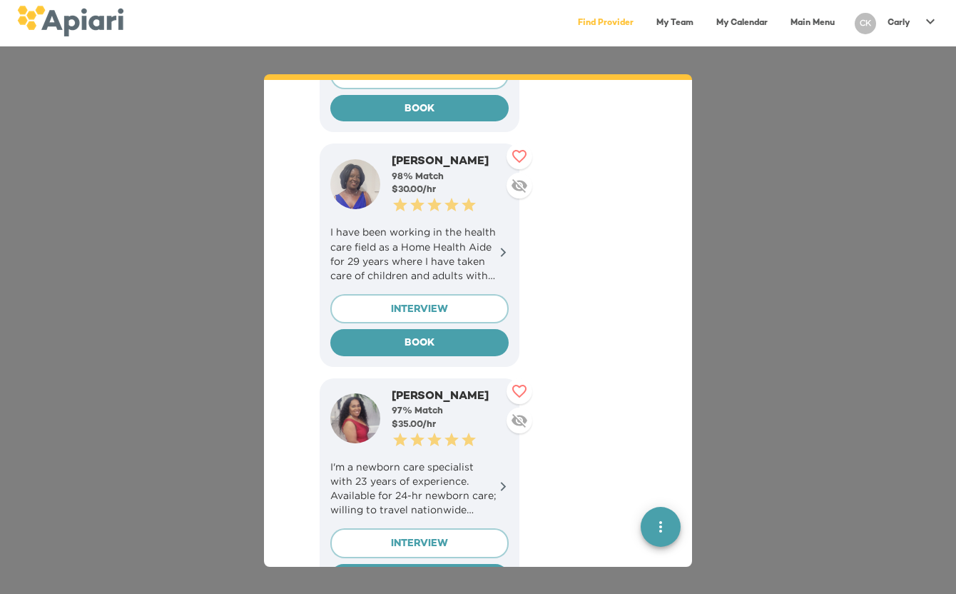
scroll to position [1325, 0]
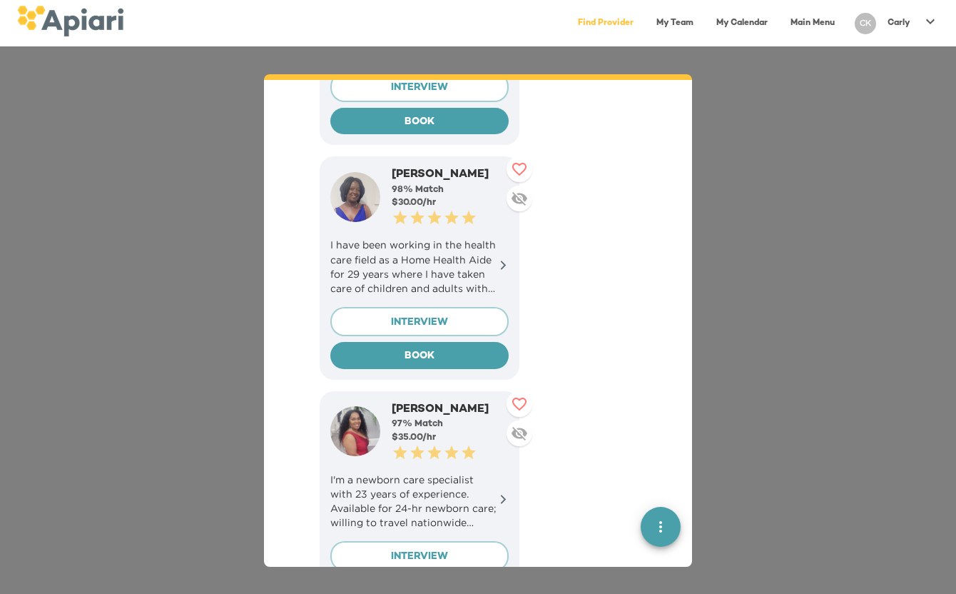
click at [349, 184] on img at bounding box center [355, 197] width 50 height 50
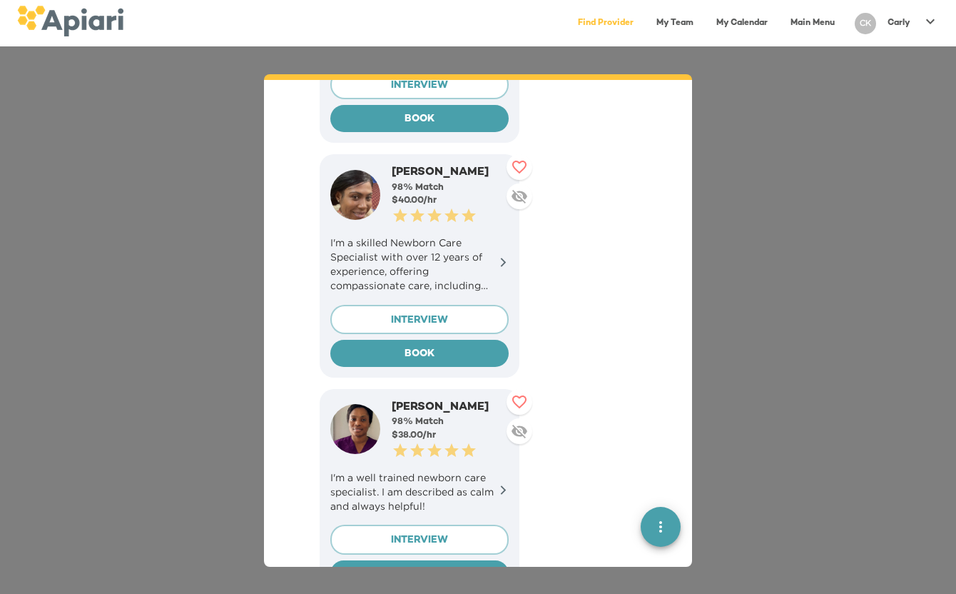
scroll to position [865, 0]
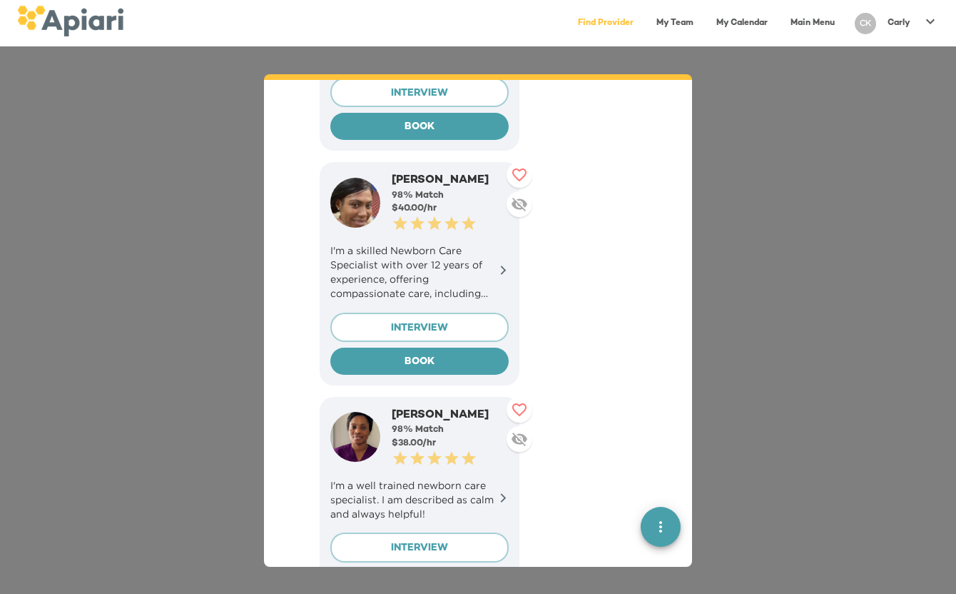
click at [465, 251] on p "I'm a skilled Newborn Care Specialist with over 12 years of experience, offerin…" at bounding box center [419, 271] width 178 height 57
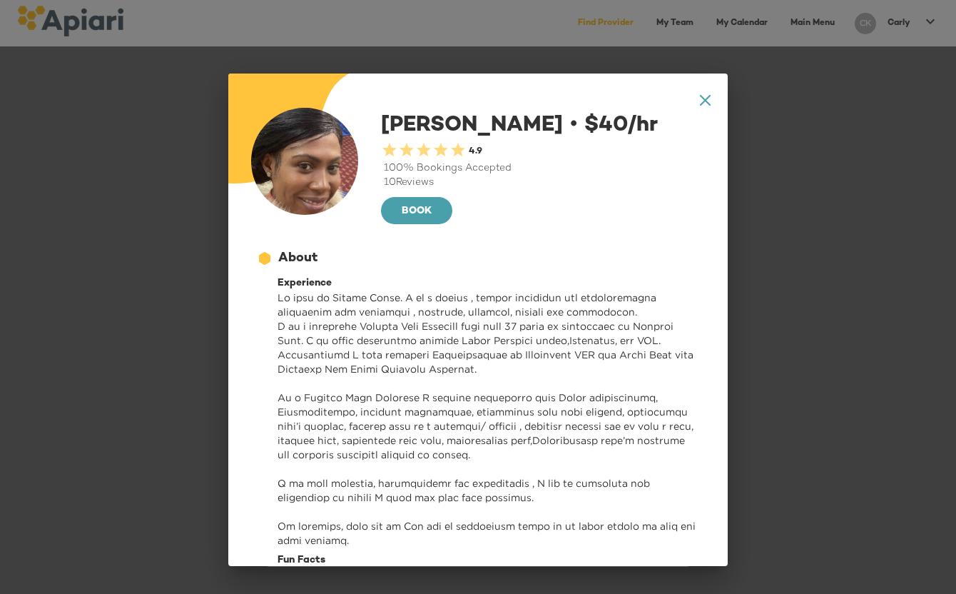
click at [394, 356] on p at bounding box center [489, 418] width 422 height 257
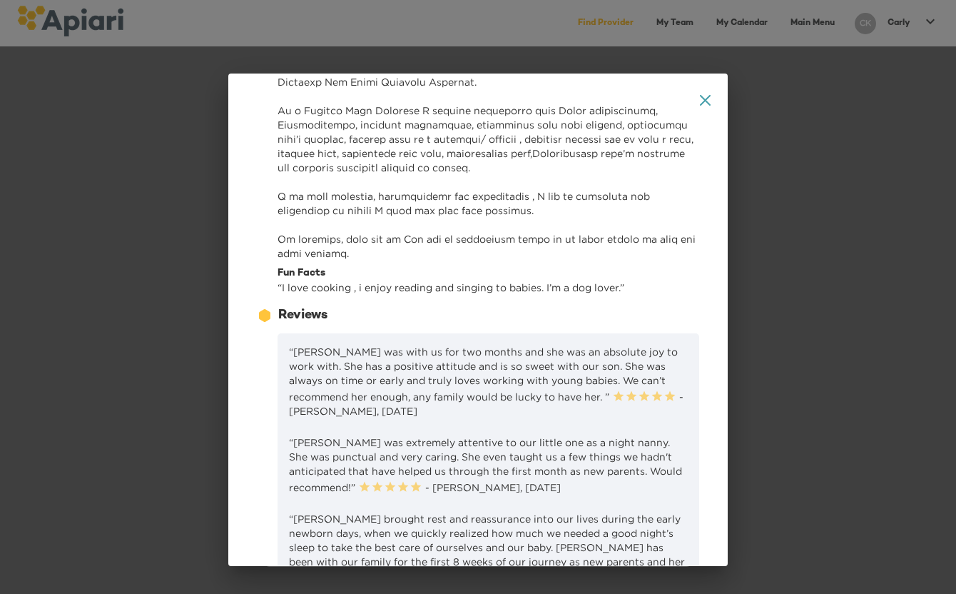
scroll to position [294, 0]
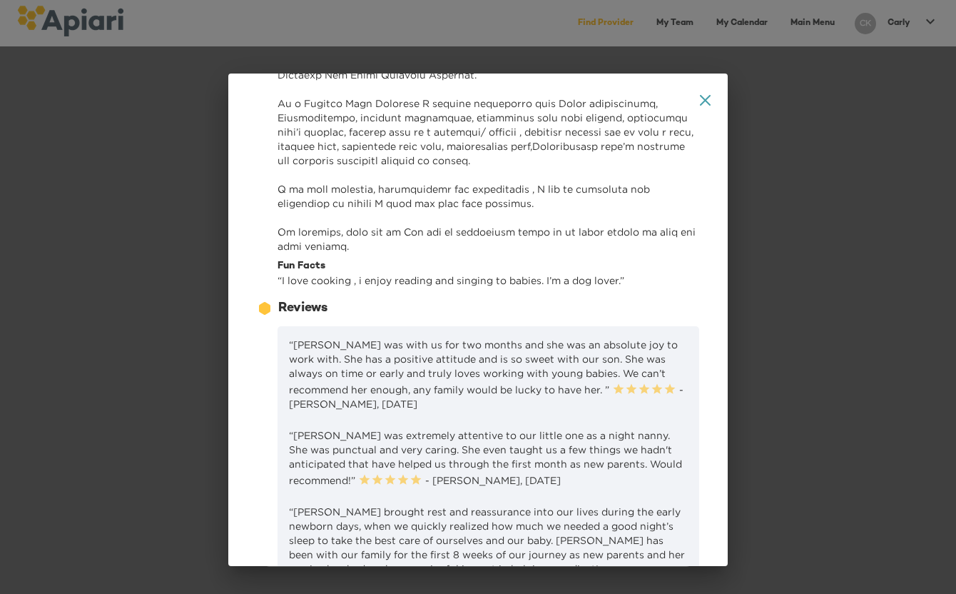
click at [383, 253] on p at bounding box center [489, 124] width 422 height 257
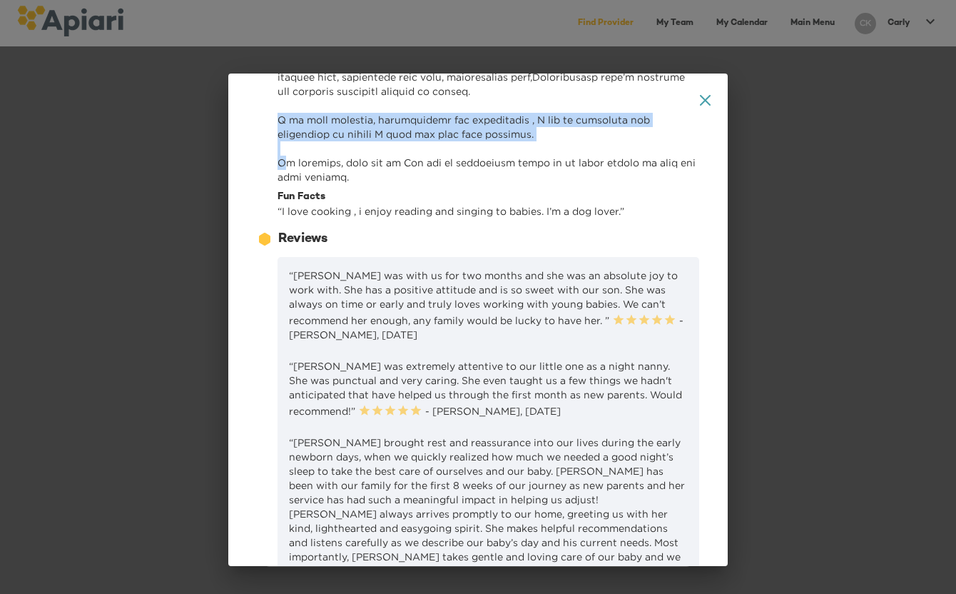
scroll to position [378, 0]
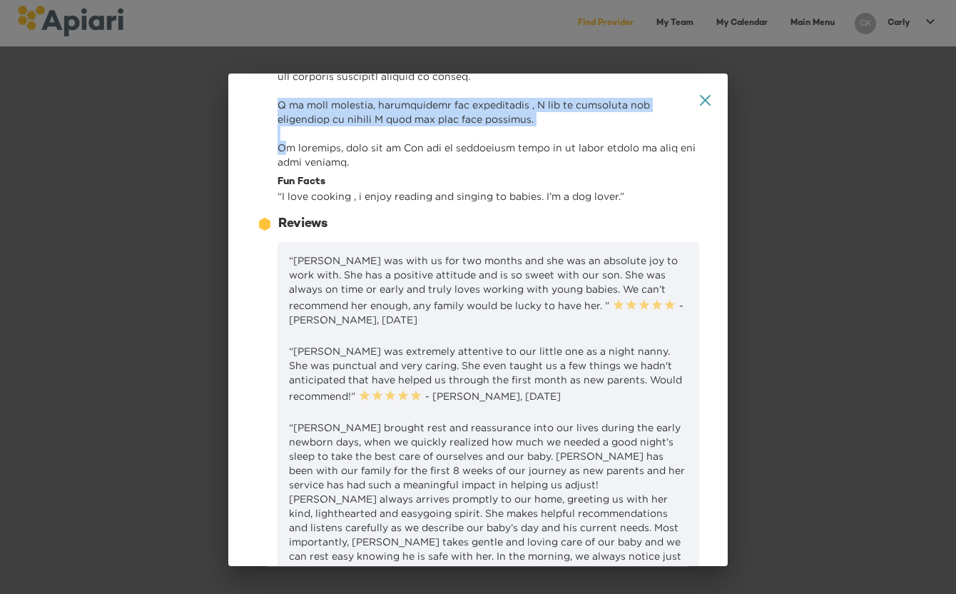
click at [383, 169] on p at bounding box center [489, 40] width 422 height 257
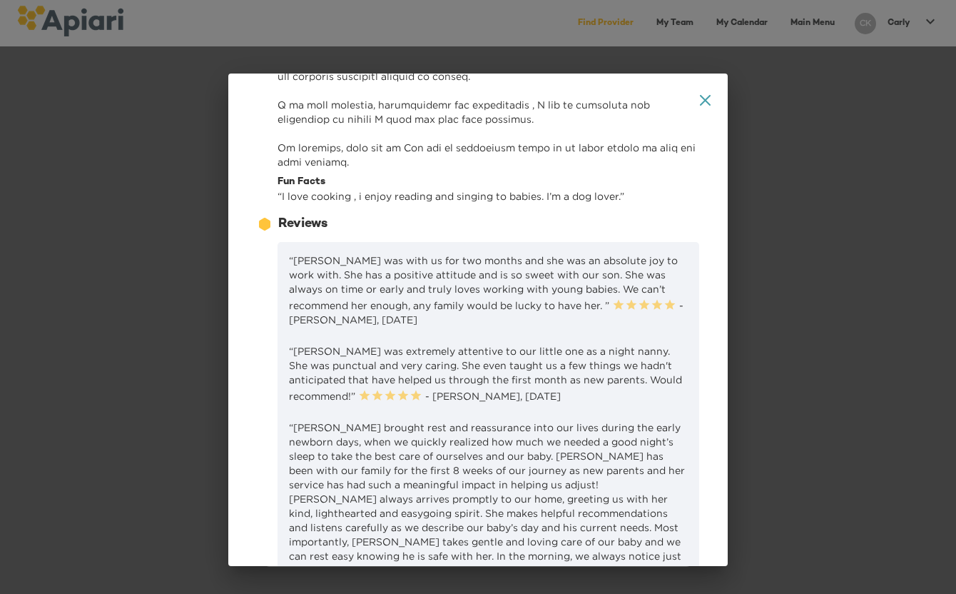
click at [383, 169] on p at bounding box center [489, 40] width 422 height 257
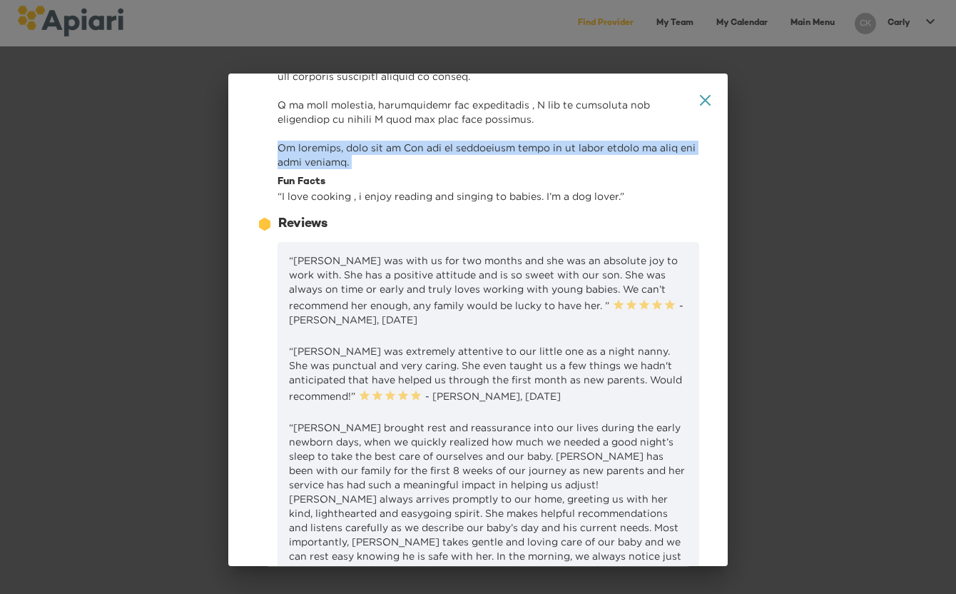
click at [383, 169] on p at bounding box center [489, 40] width 422 height 257
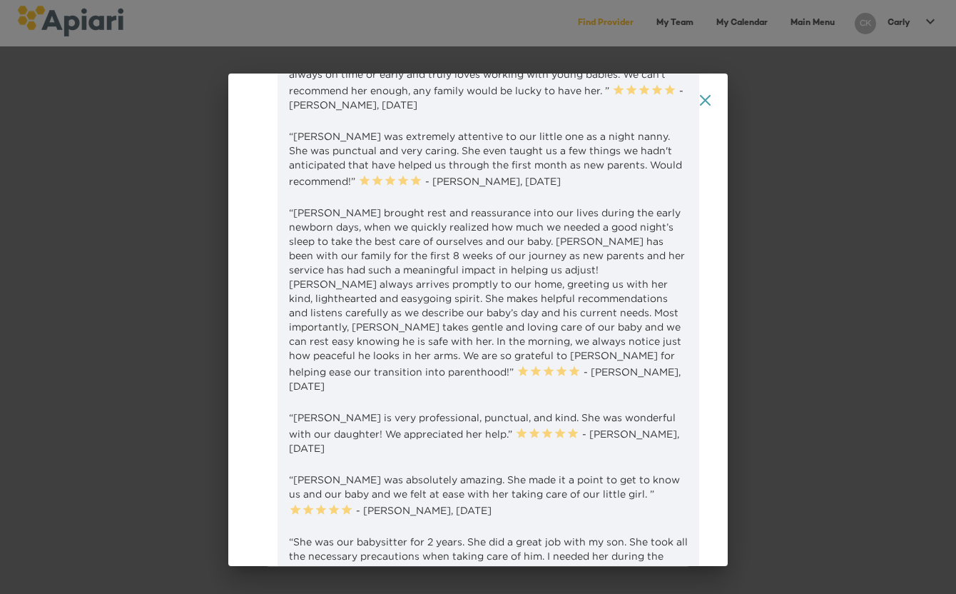
scroll to position [599, 0]
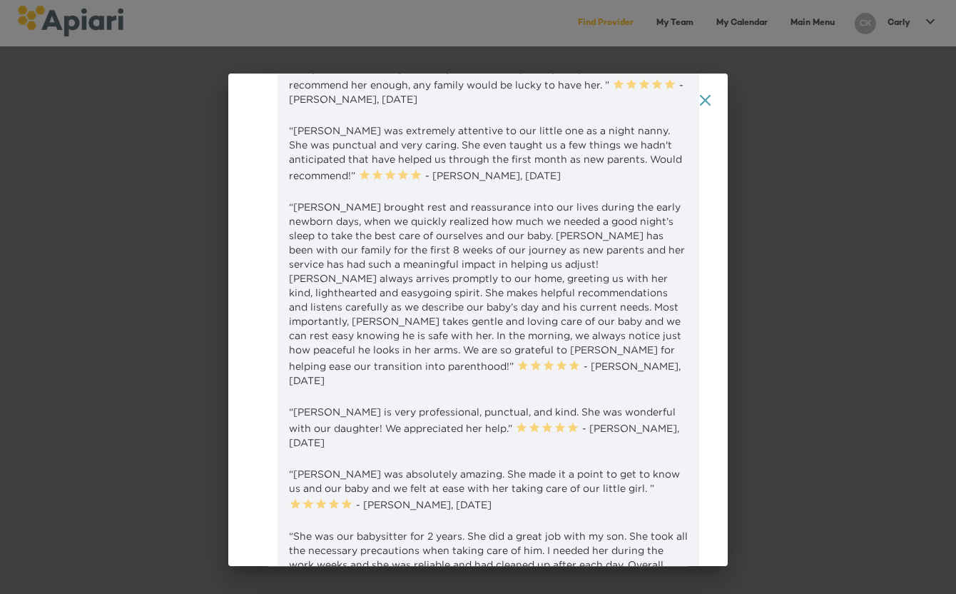
click at [391, 106] on p "“[PERSON_NAME] was with us for two months and she was an absolute joy to work w…" at bounding box center [488, 70] width 399 height 74
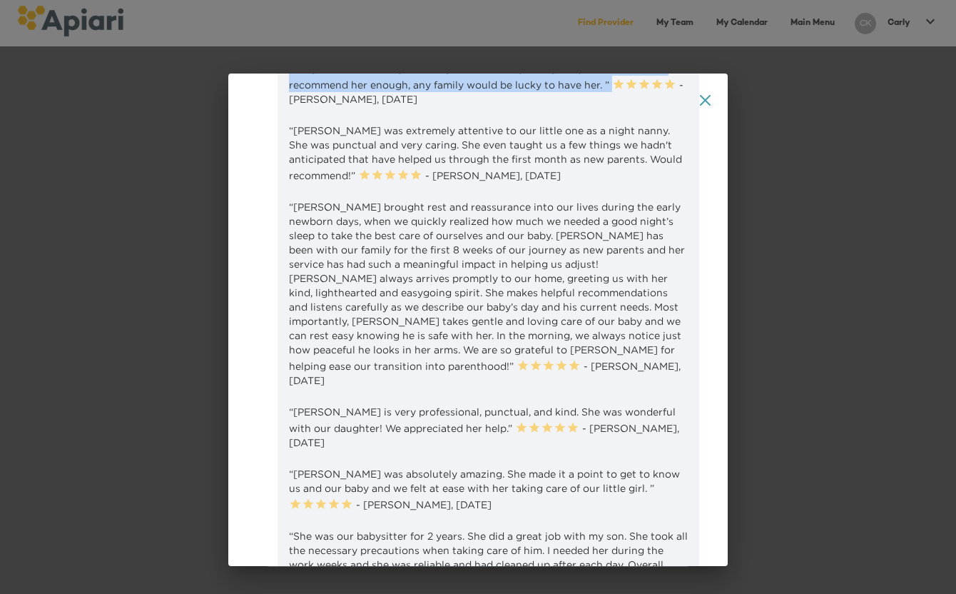
click at [385, 106] on p "“[PERSON_NAME] was with us for two months and she was an absolute joy to work w…" at bounding box center [488, 70] width 399 height 74
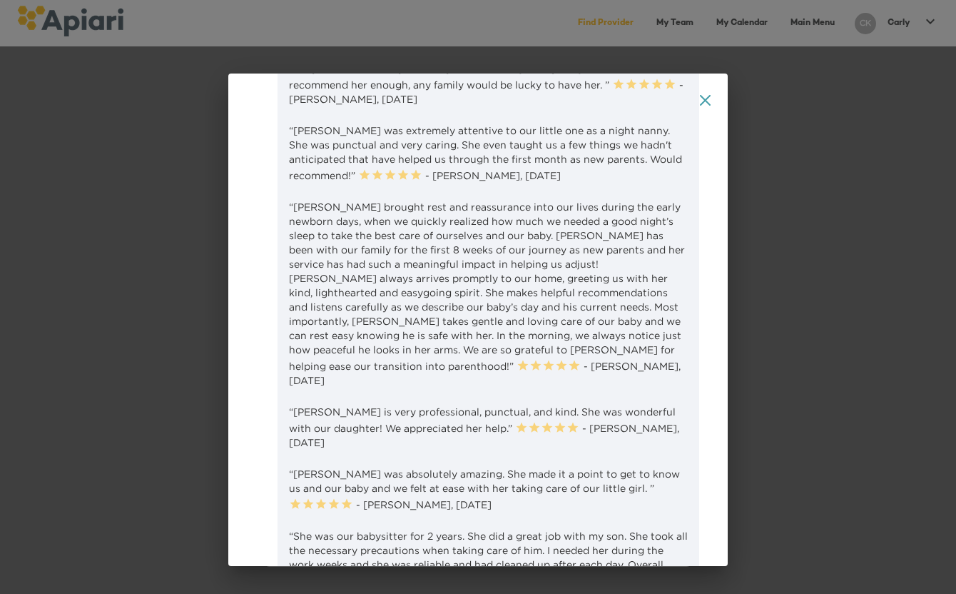
click at [385, 106] on p "“[PERSON_NAME] was with us for two months and she was an absolute joy to work w…" at bounding box center [488, 70] width 399 height 74
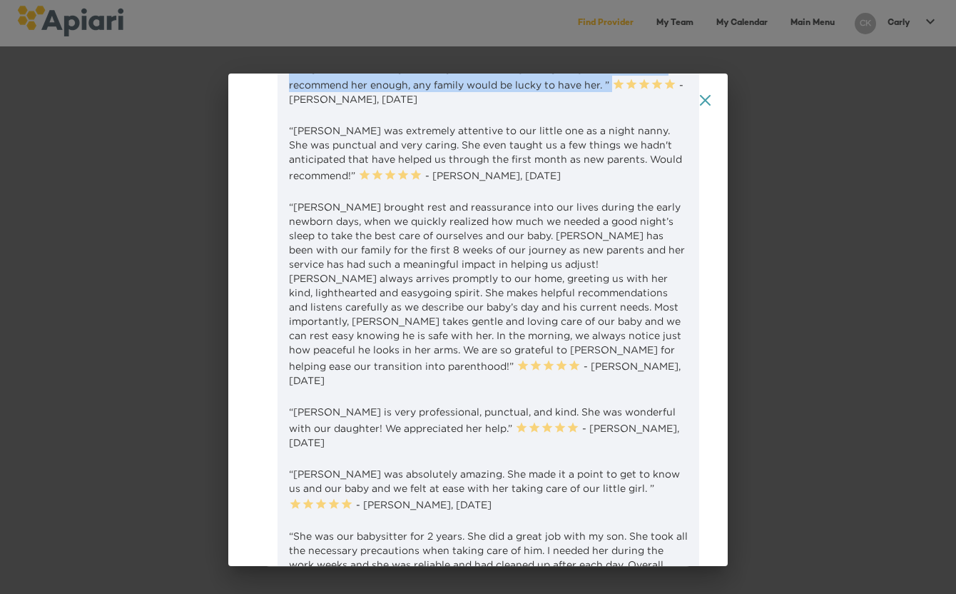
click at [385, 106] on p "“[PERSON_NAME] was with us for two months and she was an absolute joy to work w…" at bounding box center [488, 70] width 399 height 74
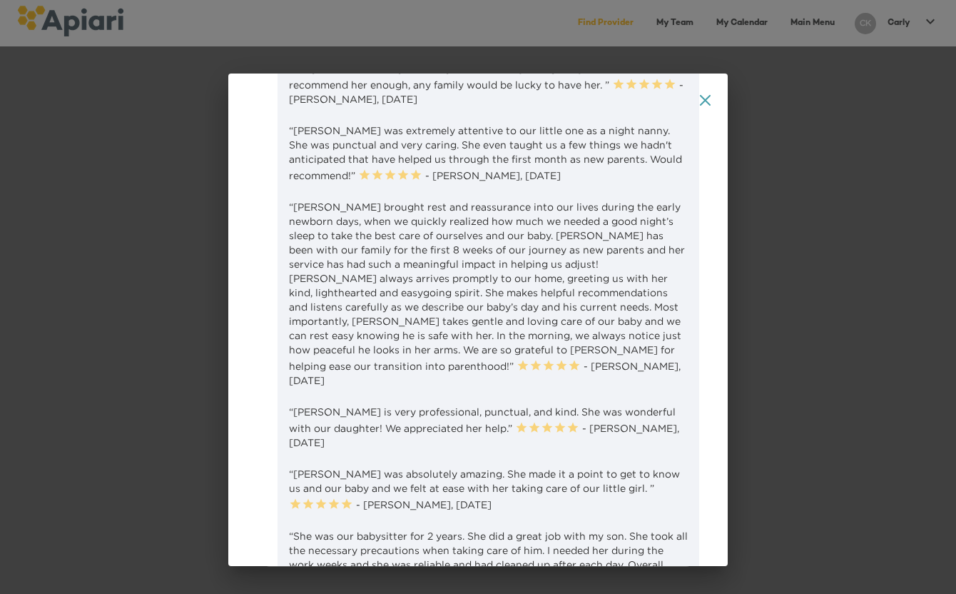
click at [385, 106] on p "“[PERSON_NAME] was with us for two months and she was an absolute joy to work w…" at bounding box center [488, 70] width 399 height 74
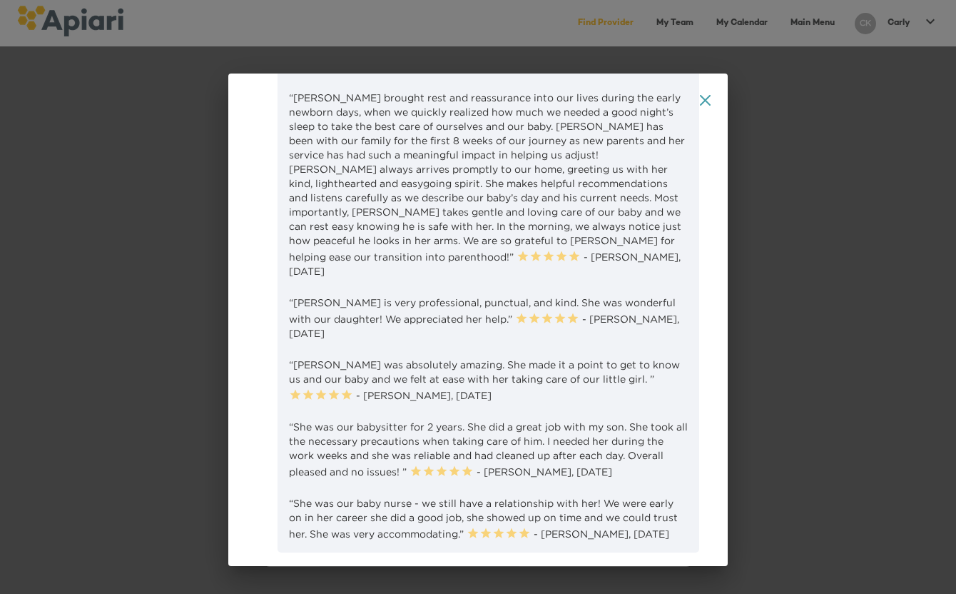
scroll to position [711, 0]
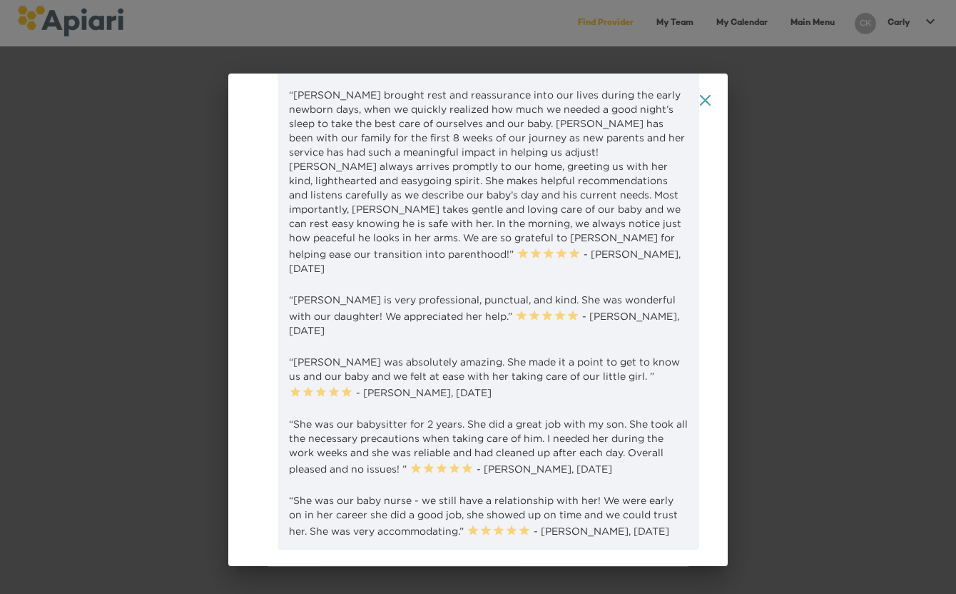
click at [373, 71] on p "“[PERSON_NAME] was extremely attentive to our little one as a night nanny. She …" at bounding box center [488, 40] width 399 height 59
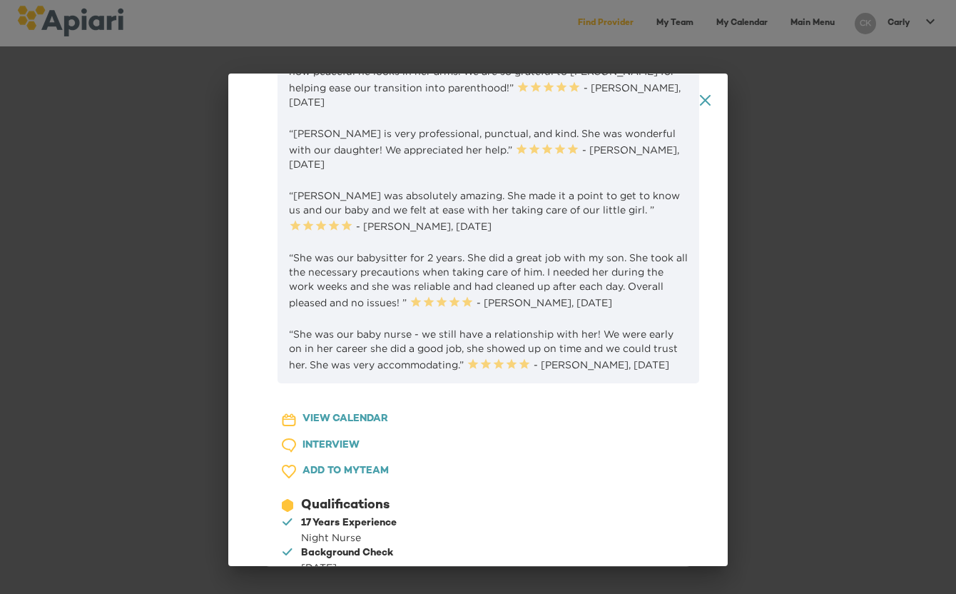
scroll to position [881, 0]
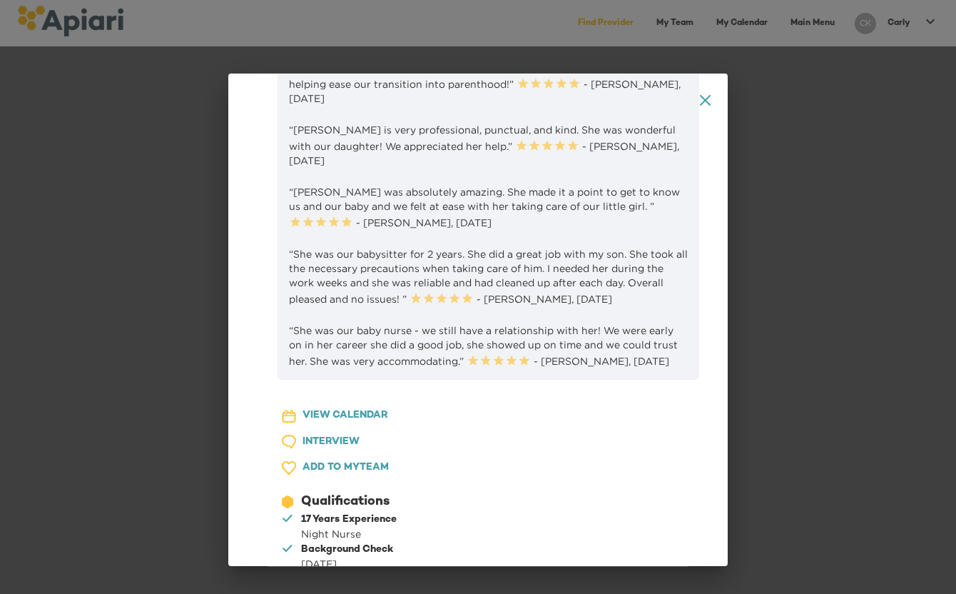
click at [368, 106] on p "“[PERSON_NAME] brought rest and reassurance into our lives during the early new…" at bounding box center [488, 12] width 399 height 188
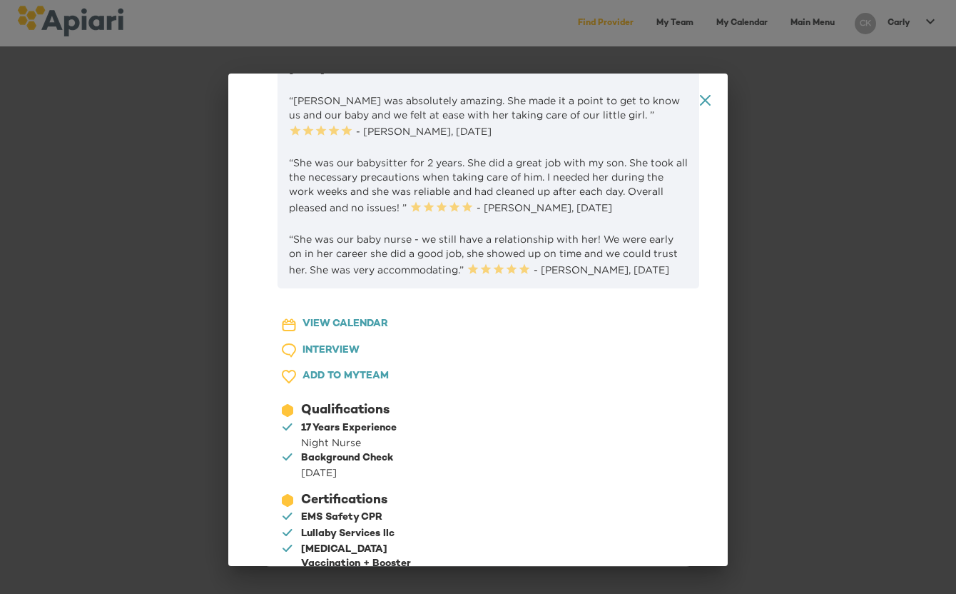
scroll to position [0, 0]
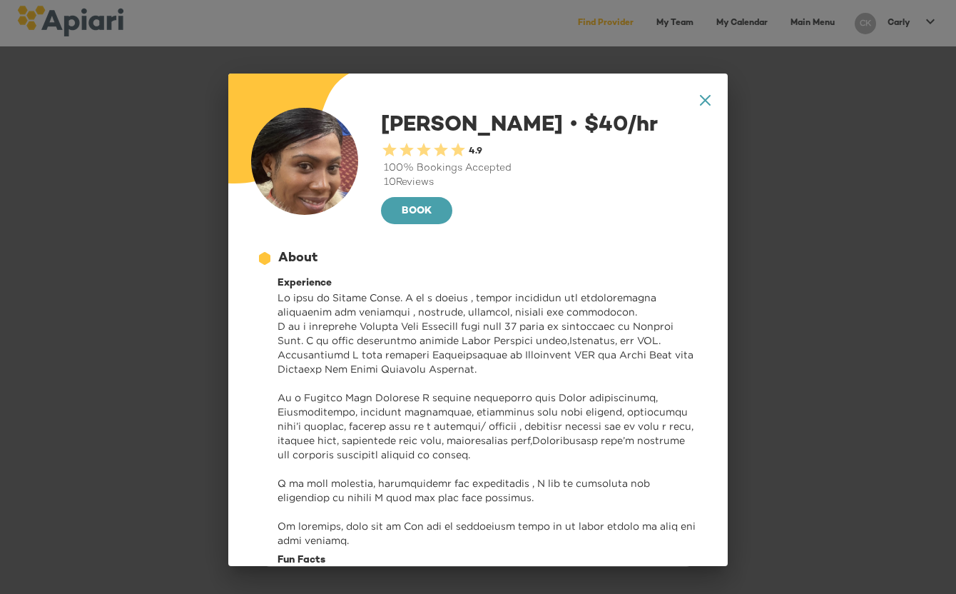
click at [708, 96] on icon at bounding box center [705, 100] width 11 height 11
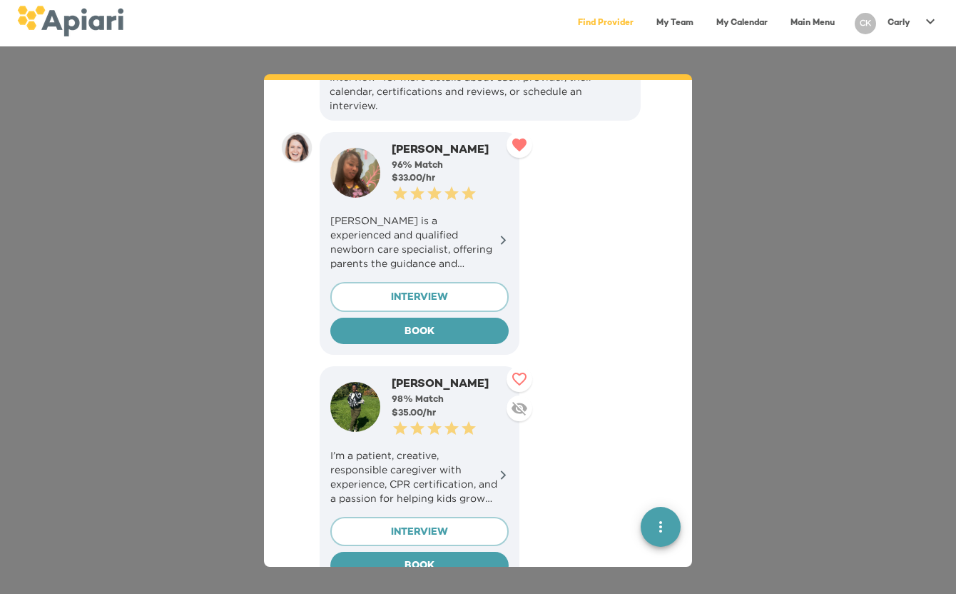
scroll to position [500, 0]
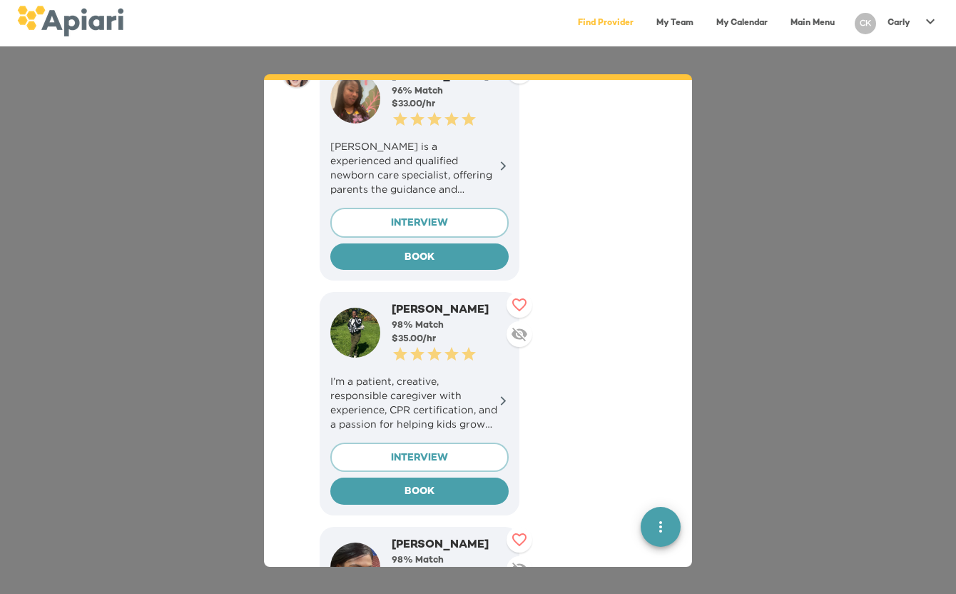
click at [457, 333] on div "$ 35.00 /hr" at bounding box center [450, 339] width 117 height 13
click at [452, 386] on p "I’m a patient, creative, responsible caregiver with experience, CPR certificati…" at bounding box center [419, 402] width 178 height 57
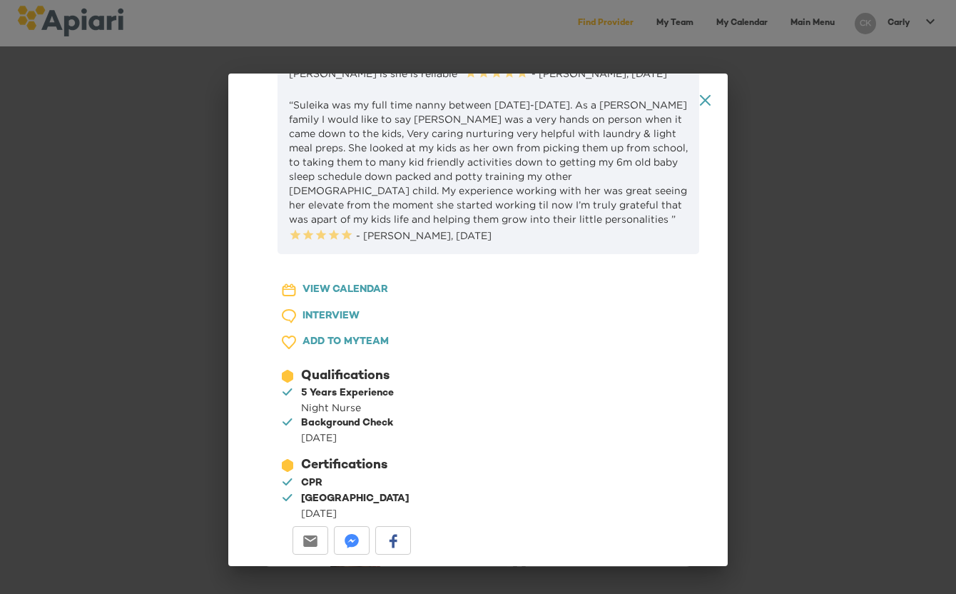
scroll to position [789, 0]
click at [447, 265] on div "23979DC4-A7E4-489C-88E7-37869341D308 Created with sketchtool. VIEW CALENDAR 1D7…" at bounding box center [345, 412] width 201 height 295
click at [702, 98] on icon "A1D20667-DBDC-461F-895E-AC602C3246CF Created with sketchtool." at bounding box center [705, 100] width 11 height 11
